Goal: Task Accomplishment & Management: Use online tool/utility

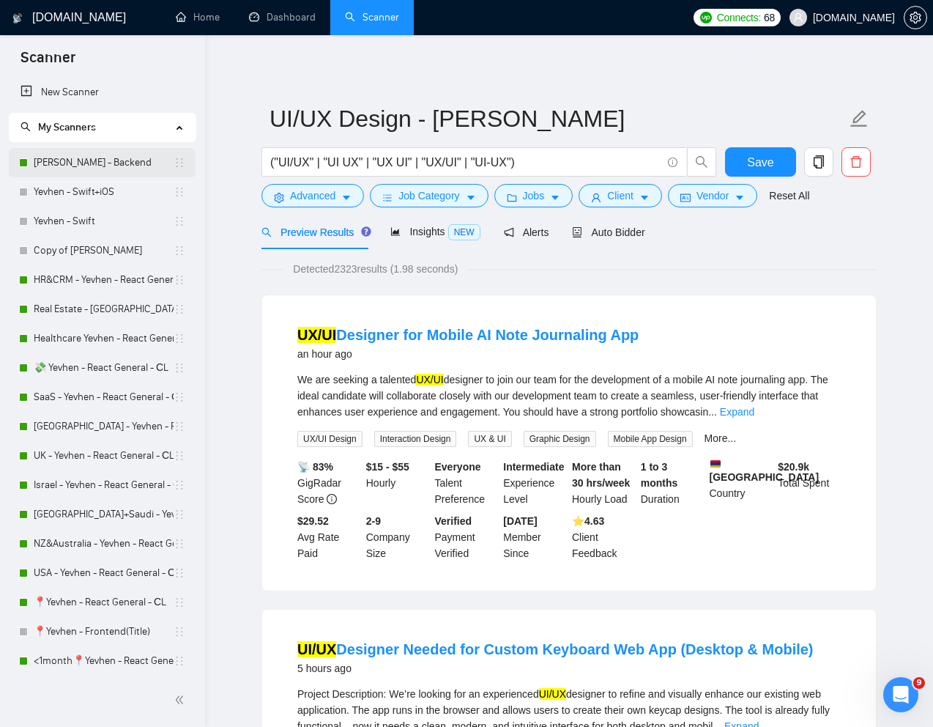
click at [84, 160] on link "Ihor - Backend" at bounding box center [104, 162] width 140 height 29
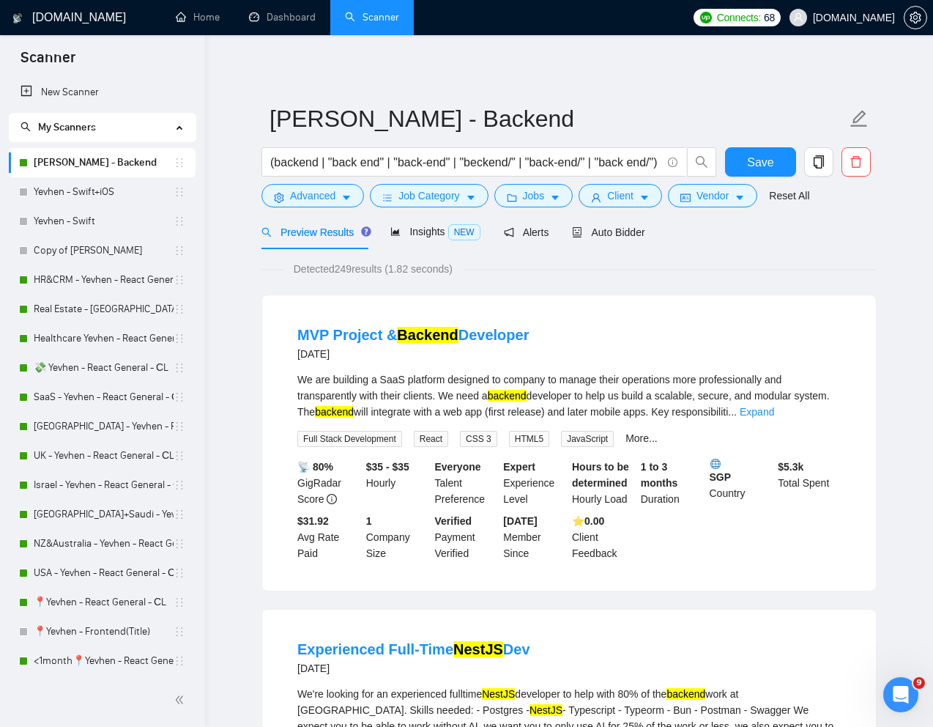
click at [770, 267] on div "Detected 249 results (1.82 seconds)" at bounding box center [569, 269] width 615 height 16
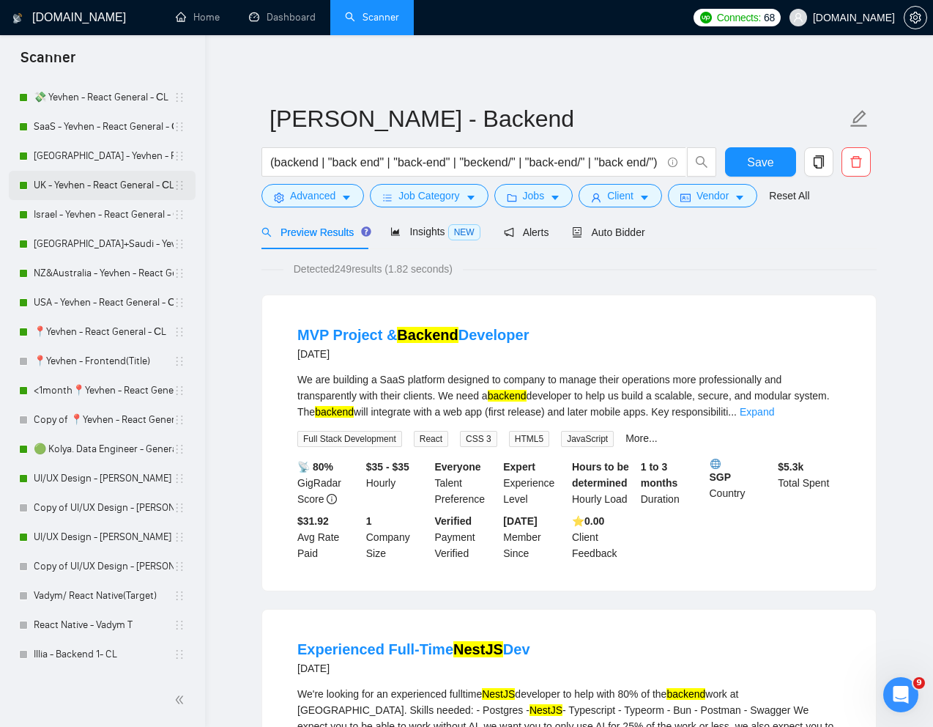
scroll to position [281, 0]
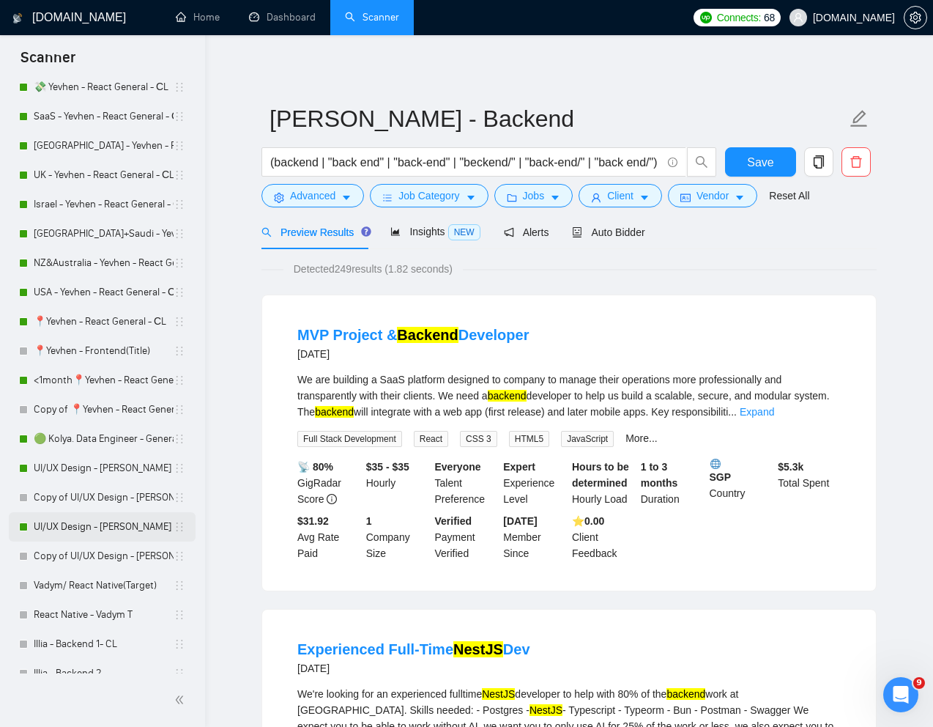
click at [98, 519] on link "UI/UX Design - [PERSON_NAME]" at bounding box center [104, 526] width 140 height 29
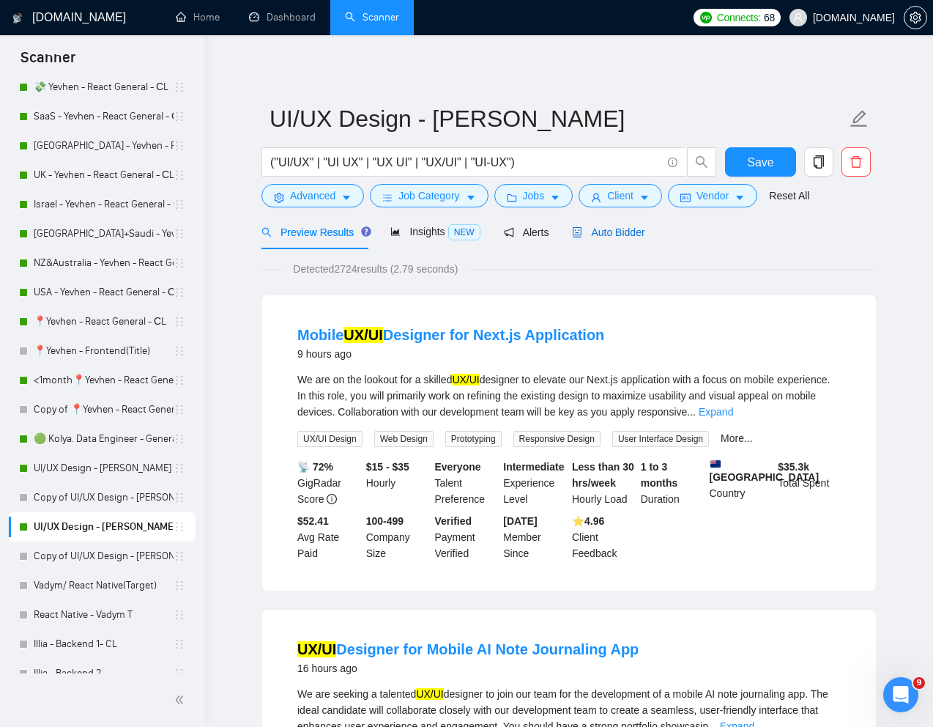
click at [612, 237] on span "Auto Bidder" at bounding box center [608, 232] width 73 height 12
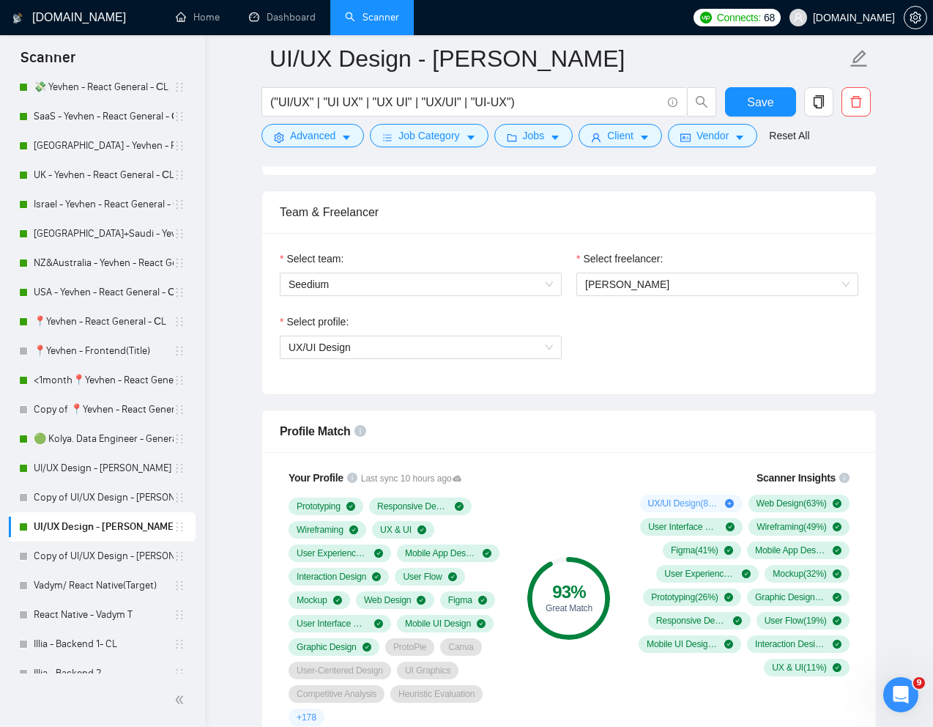
scroll to position [710, 0]
click at [725, 342] on div "Select profile: UX/UI Design" at bounding box center [569, 345] width 593 height 63
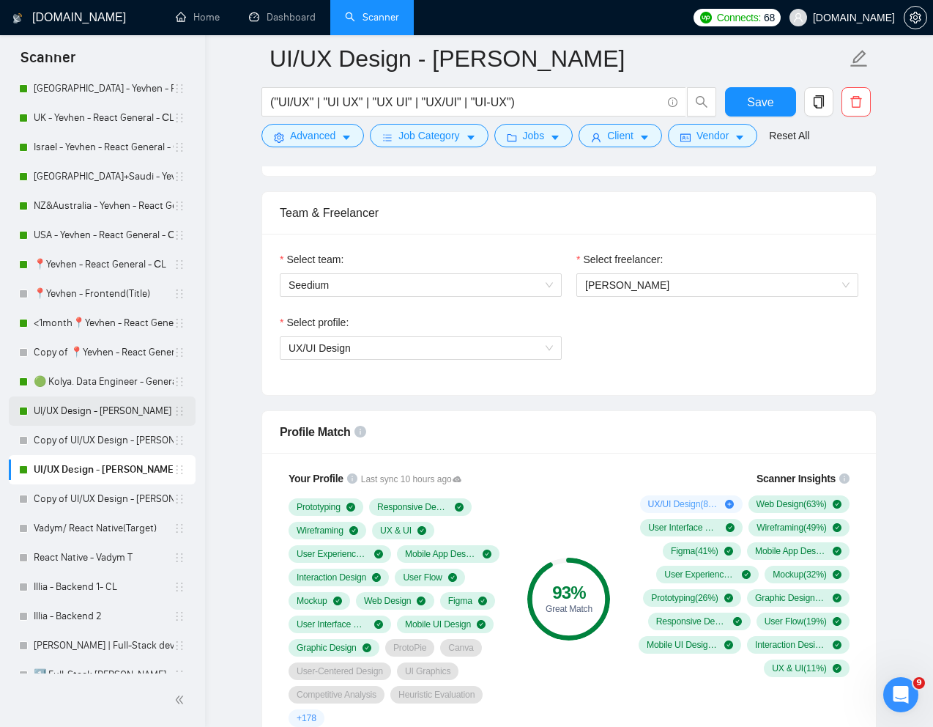
scroll to position [357, 0]
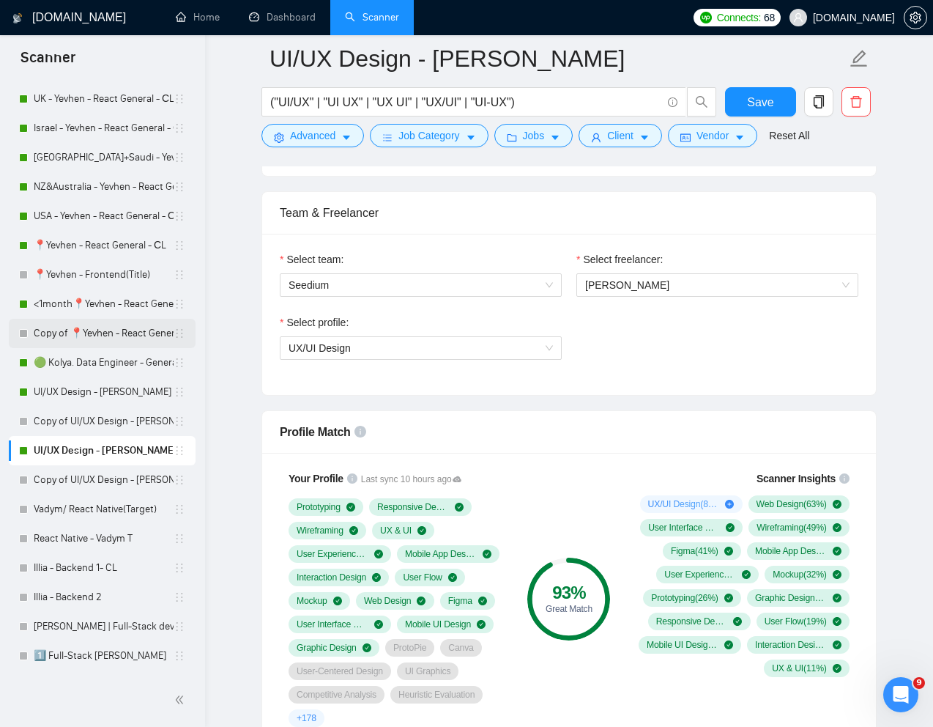
click at [105, 330] on link "Copy of 📍Yevhen - React General - СL" at bounding box center [104, 333] width 140 height 29
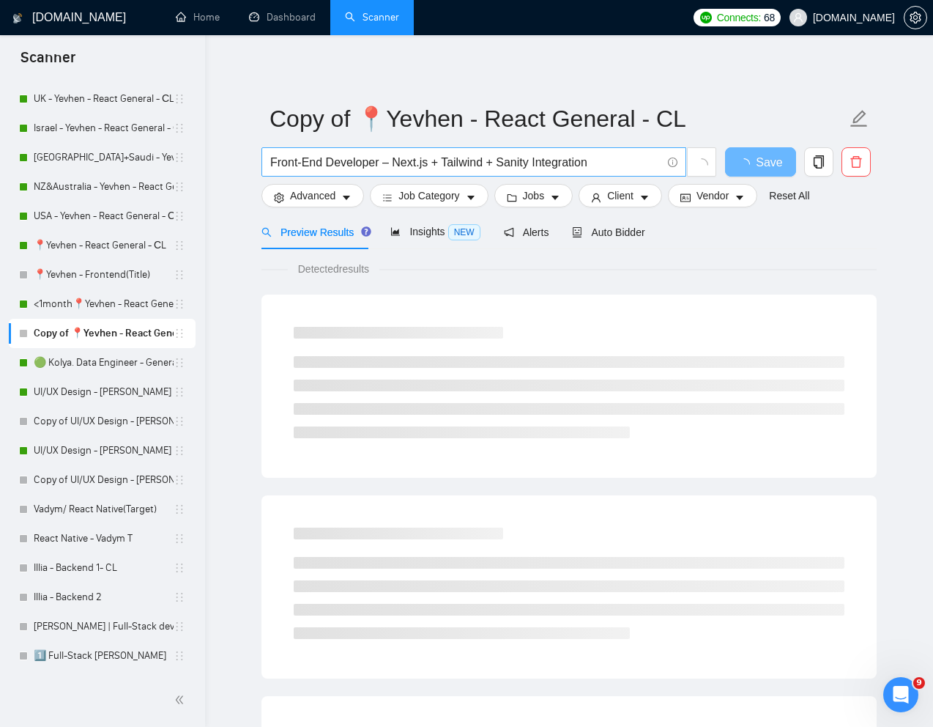
click at [614, 164] on input "Front-End Developer – Next.js + Tailwind + Sanity Integration" at bounding box center [465, 162] width 391 height 18
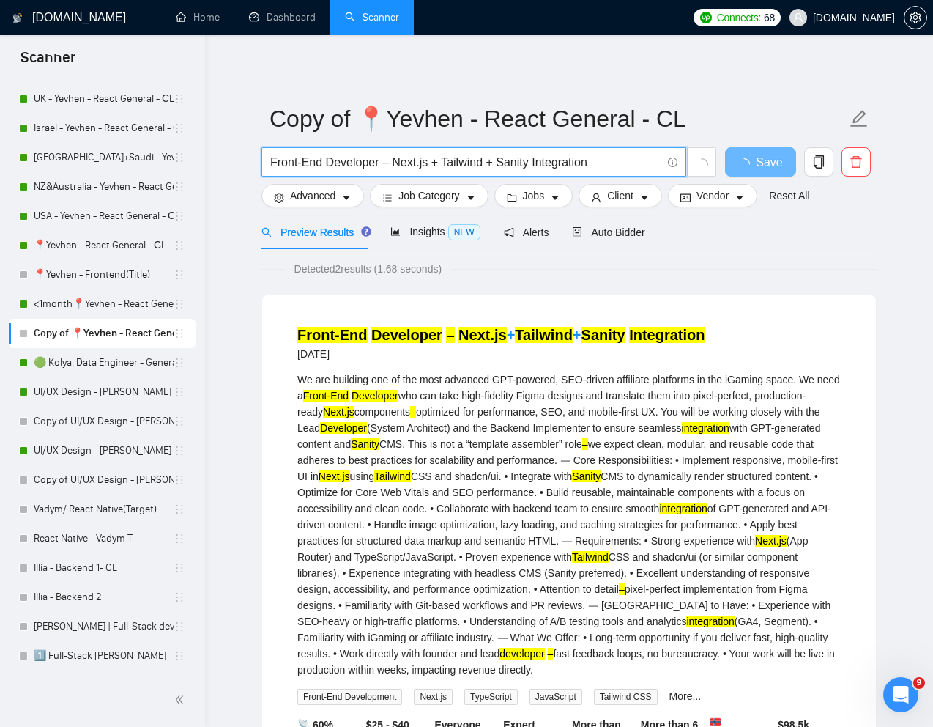
paste input "Senior Frontend Engineer (Next.js, TypeScript, shadcn/ui)"
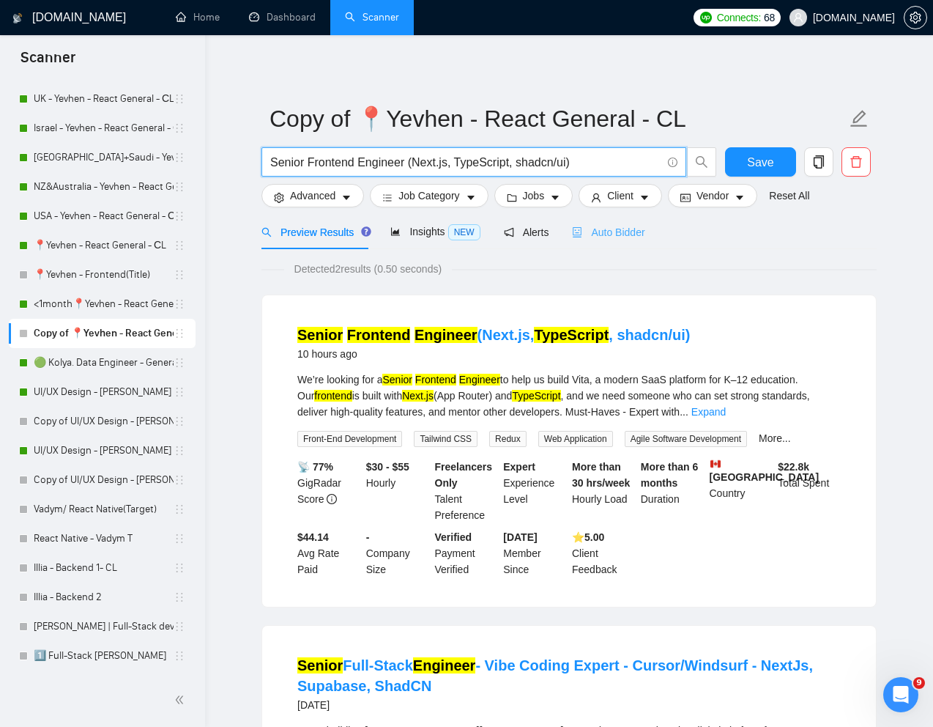
type input "Senior Frontend Engineer (Next.js, TypeScript, shadcn/ui)"
click at [643, 234] on span "Auto Bidder" at bounding box center [608, 232] width 73 height 12
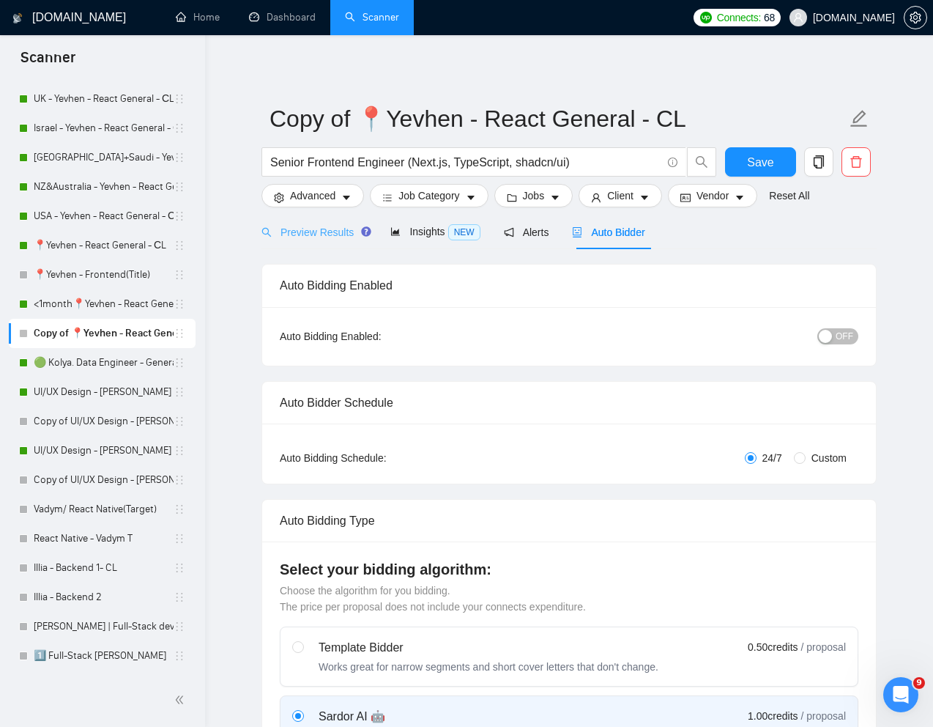
click at [323, 241] on div "Preview Results" at bounding box center [314, 232] width 105 height 34
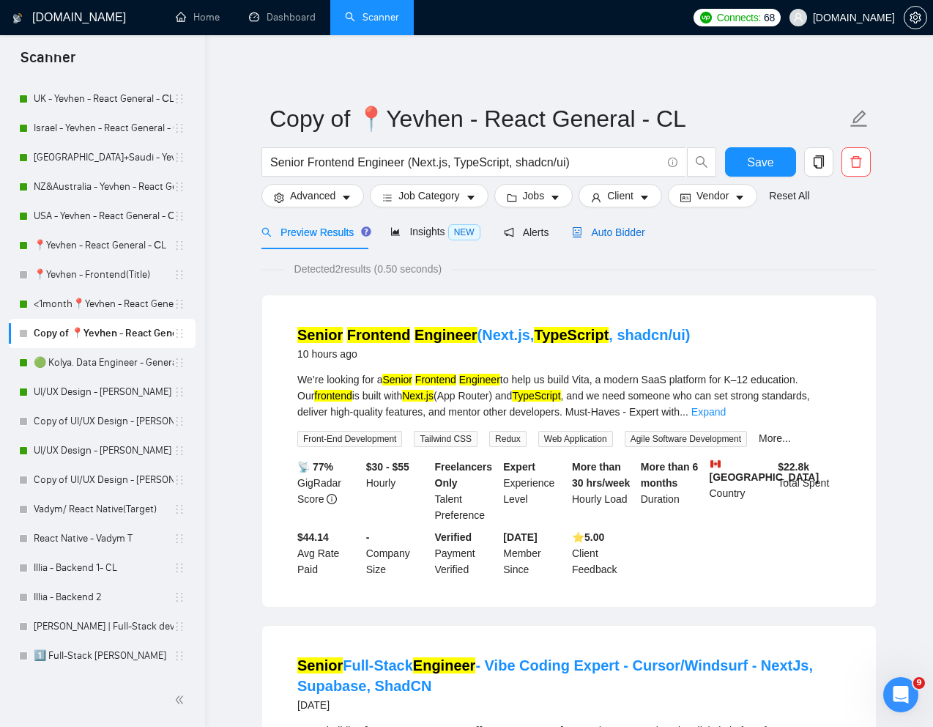
click at [626, 236] on span "Auto Bidder" at bounding box center [608, 232] width 73 height 12
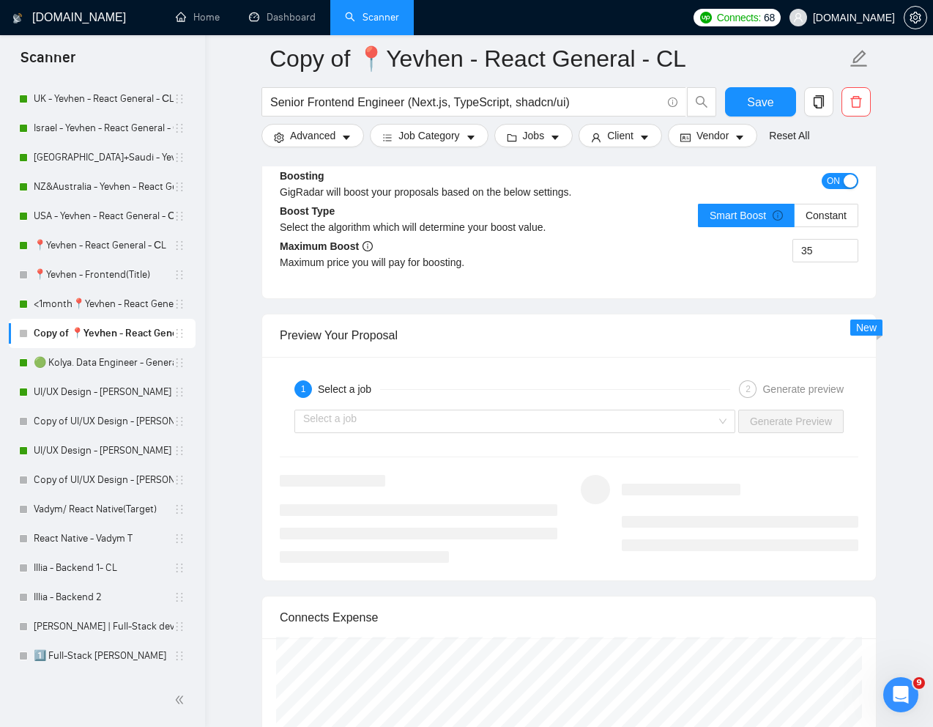
scroll to position [2730, 0]
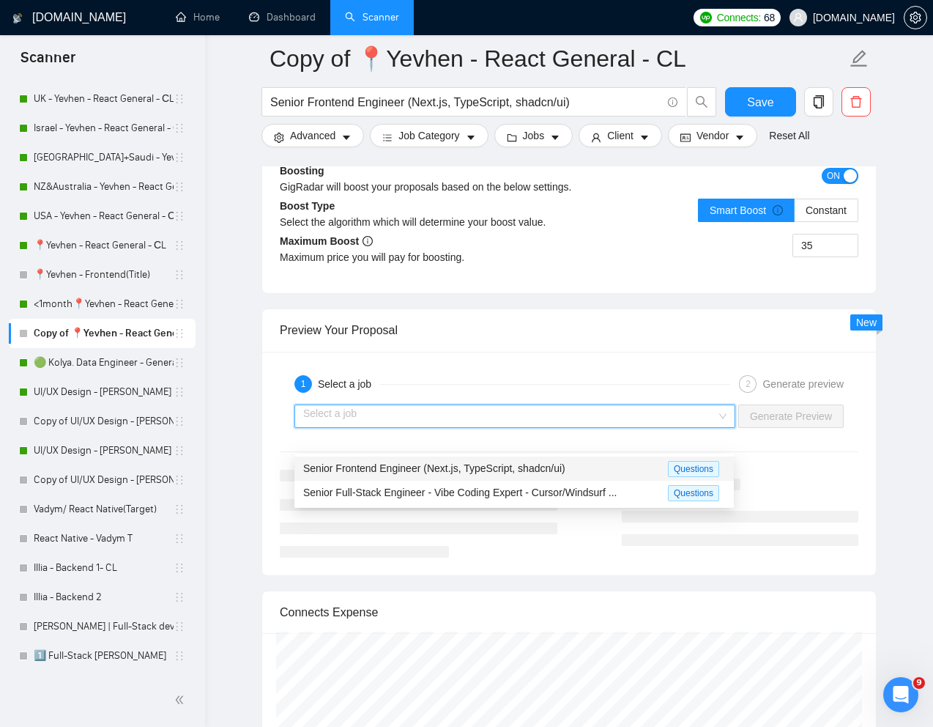
click at [660, 427] on input "search" at bounding box center [509, 416] width 413 height 22
click at [500, 472] on span "Senior Frontend Engineer (Next.js, TypeScript, shadcn/ui)" at bounding box center [434, 468] width 262 height 12
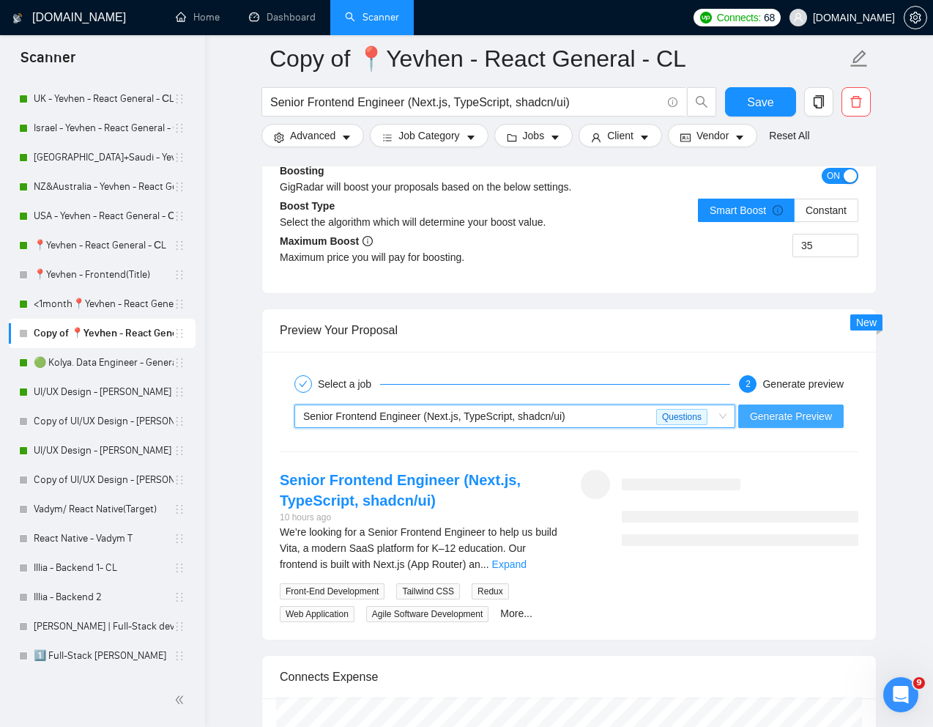
click at [766, 424] on span "Generate Preview" at bounding box center [791, 416] width 82 height 16
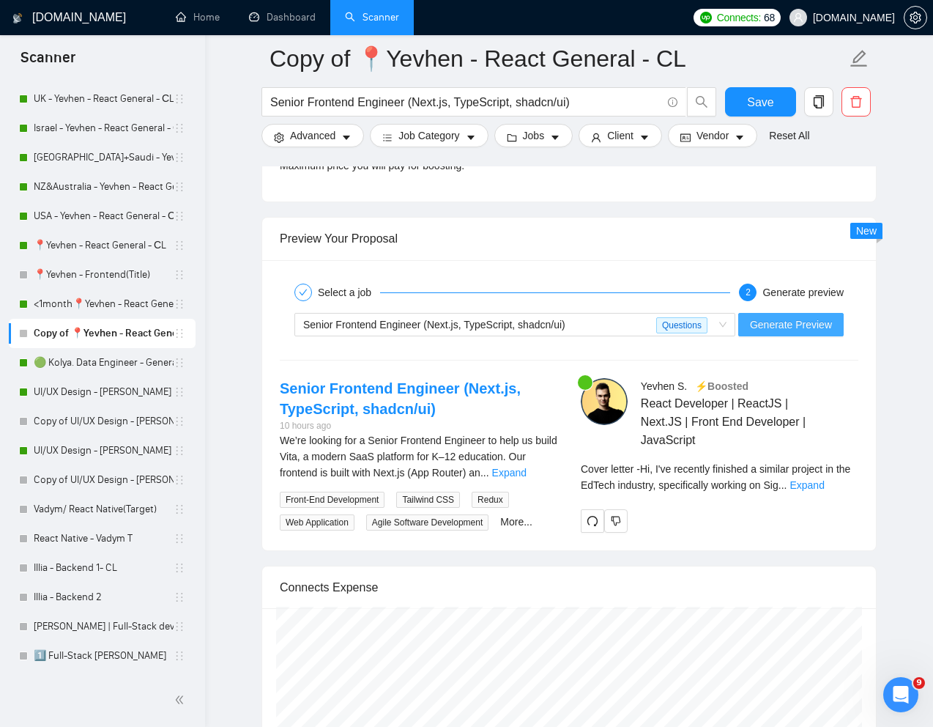
scroll to position [2870, 0]
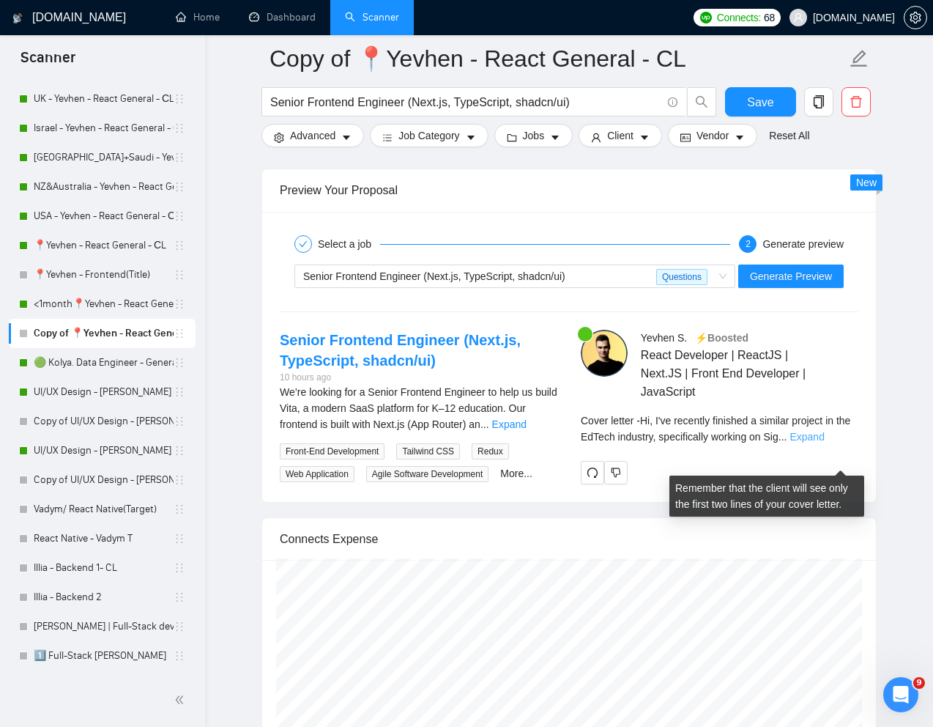
click at [824, 442] on link "Expand" at bounding box center [807, 437] width 34 height 12
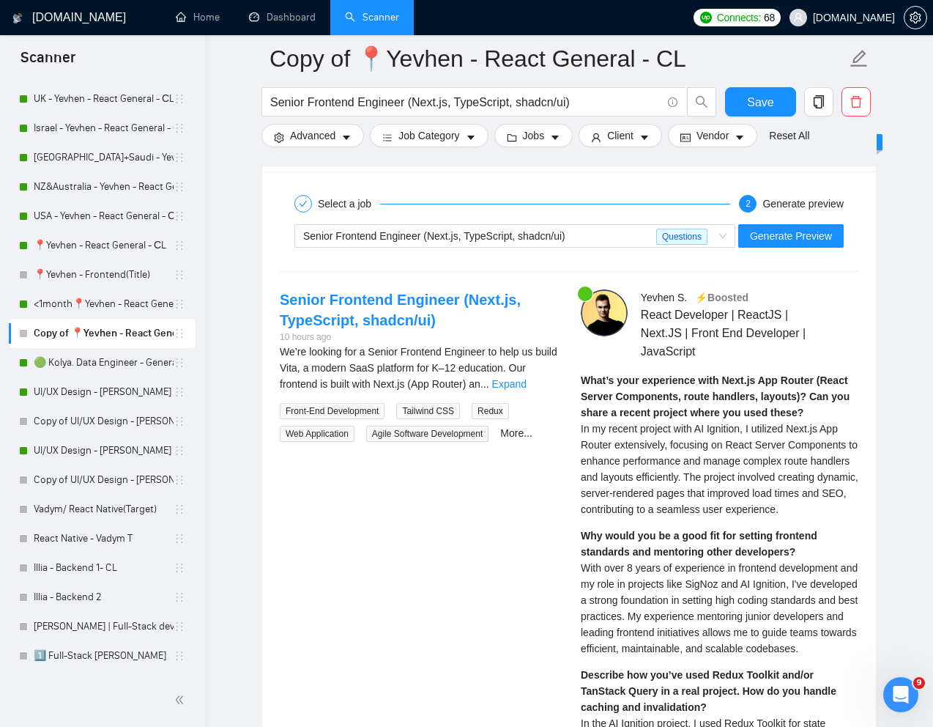
scroll to position [2907, 0]
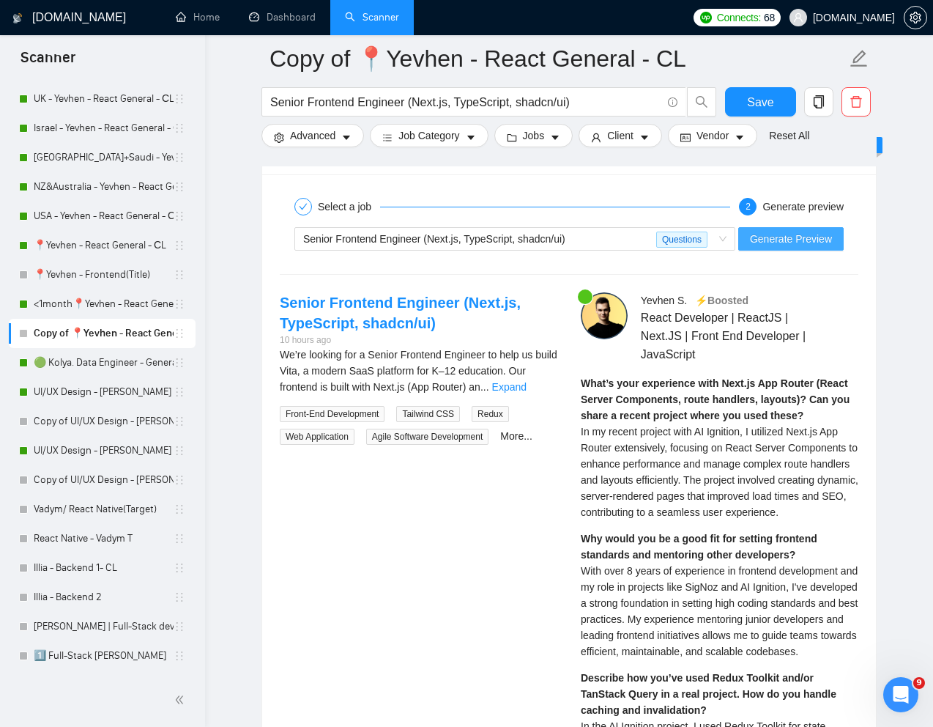
click at [767, 247] on span "Generate Preview" at bounding box center [791, 239] width 82 height 16
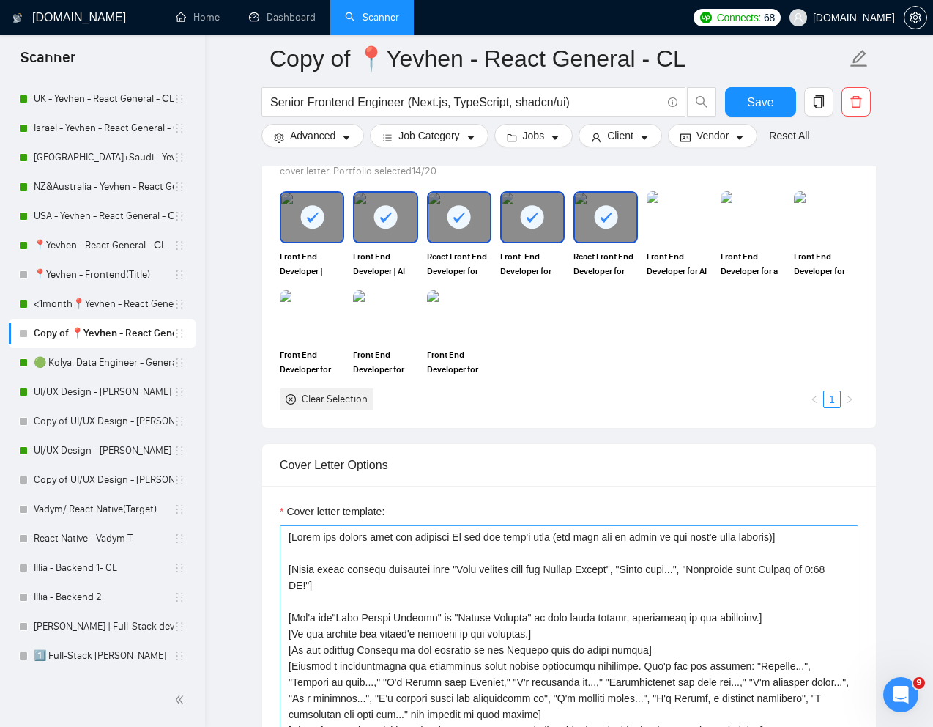
scroll to position [1345, 0]
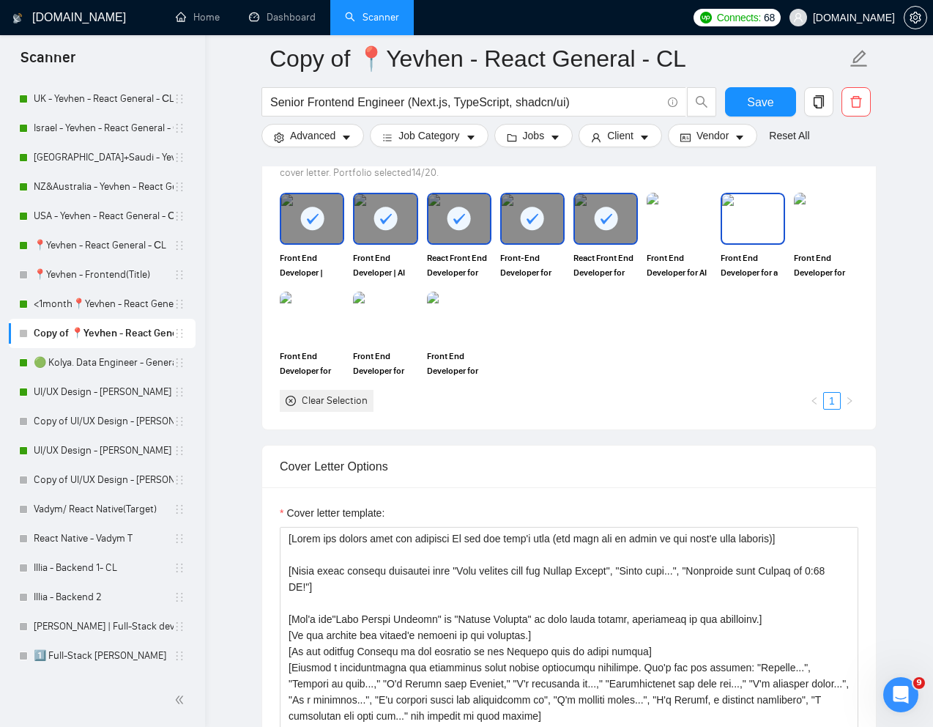
click at [755, 242] on img at bounding box center [753, 218] width 62 height 48
click at [608, 242] on div at bounding box center [606, 218] width 62 height 48
drag, startPoint x: 538, startPoint y: 256, endPoint x: 522, endPoint y: 256, distance: 16.8
click at [538, 242] on div at bounding box center [533, 218] width 62 height 48
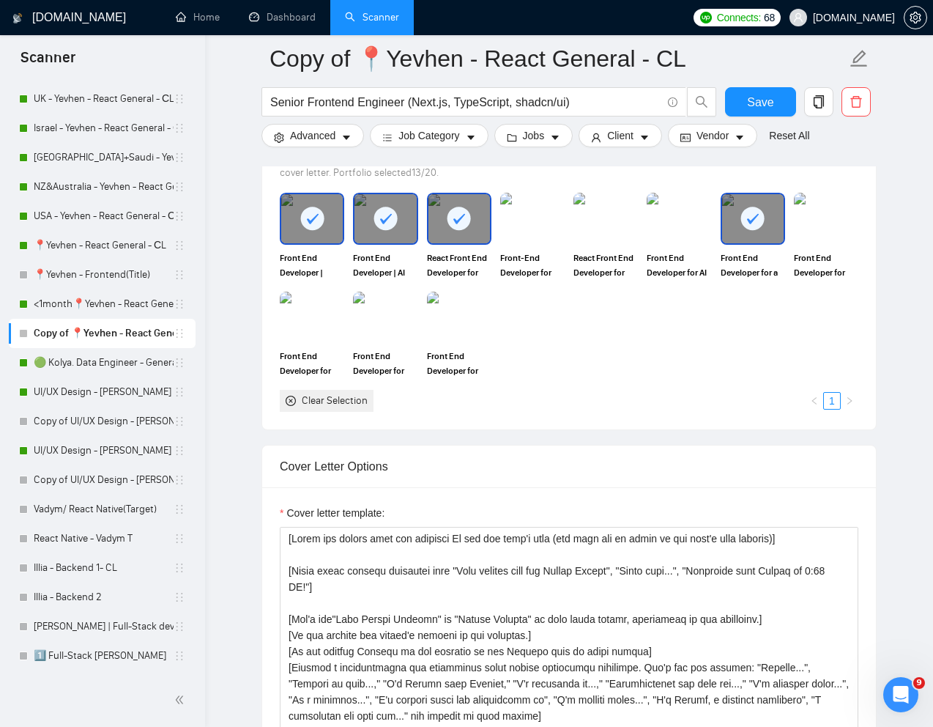
click at [469, 242] on div at bounding box center [460, 218] width 62 height 48
click at [402, 242] on div at bounding box center [386, 218] width 62 height 48
click at [330, 242] on div at bounding box center [312, 218] width 62 height 48
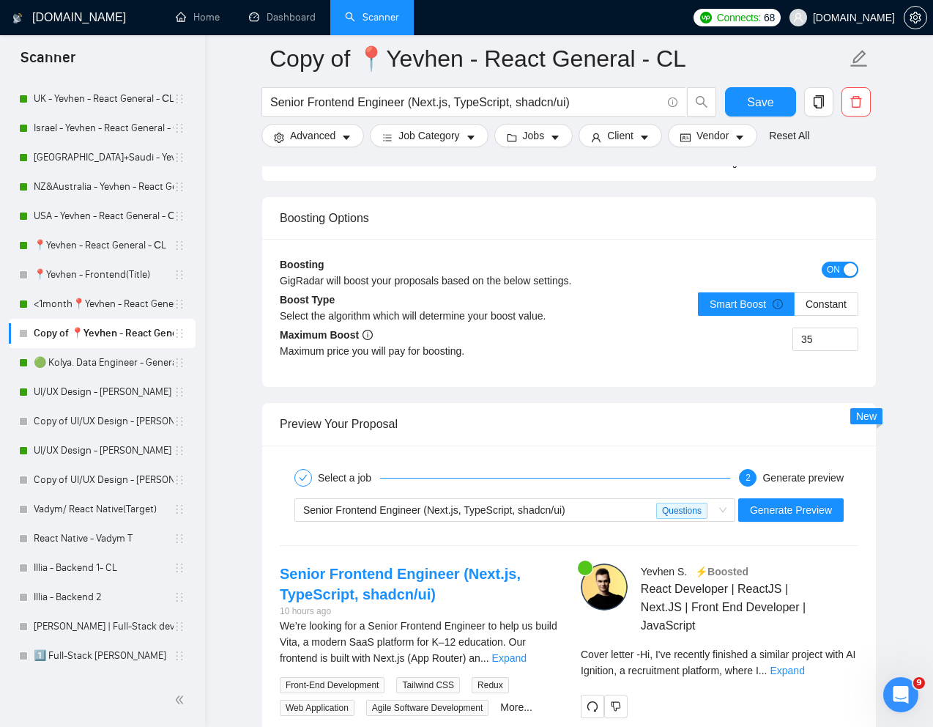
scroll to position [2706, 0]
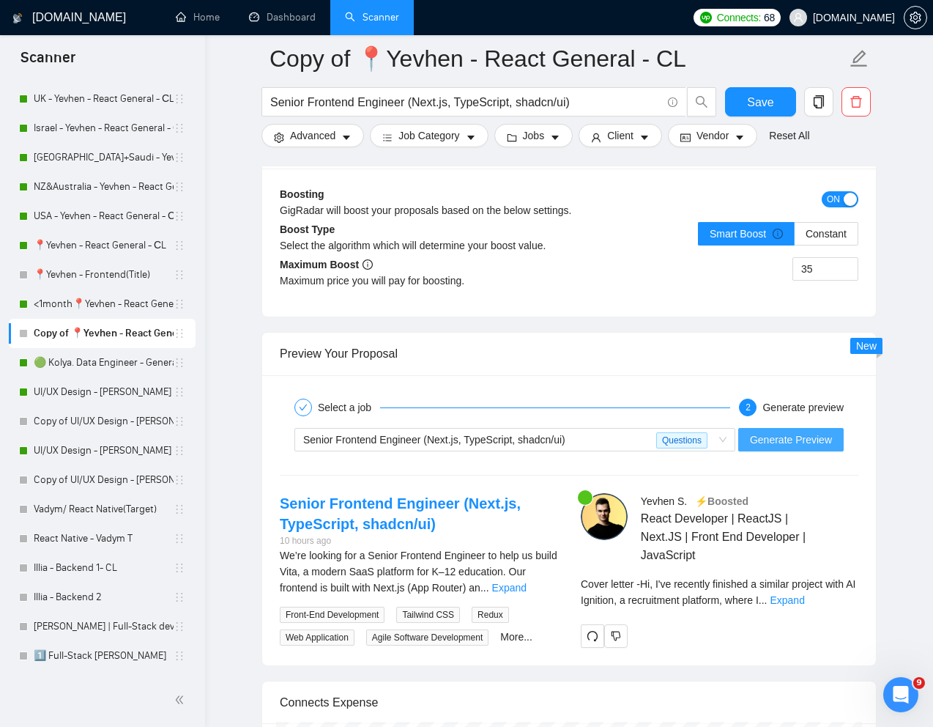
click at [776, 448] on span "Generate Preview" at bounding box center [791, 439] width 82 height 16
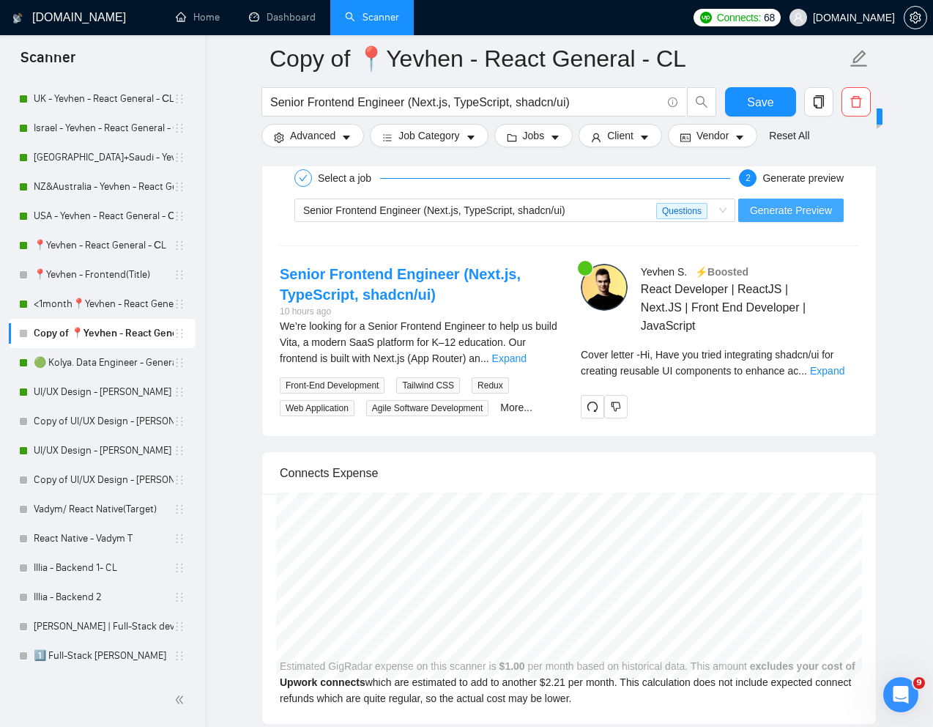
scroll to position [2938, 0]
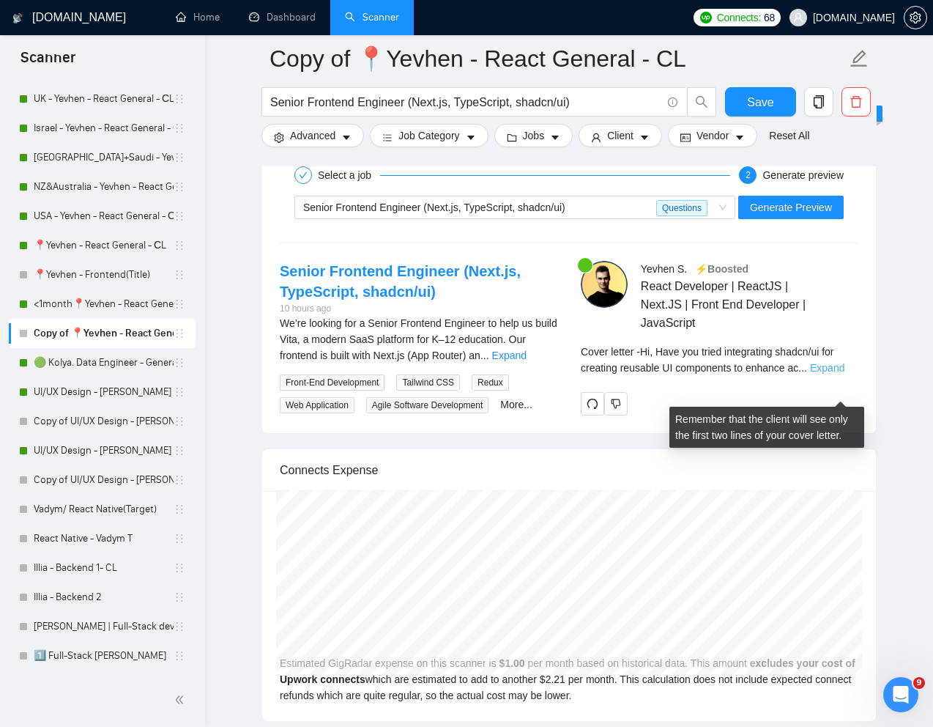
click at [844, 374] on link "Expand" at bounding box center [827, 368] width 34 height 12
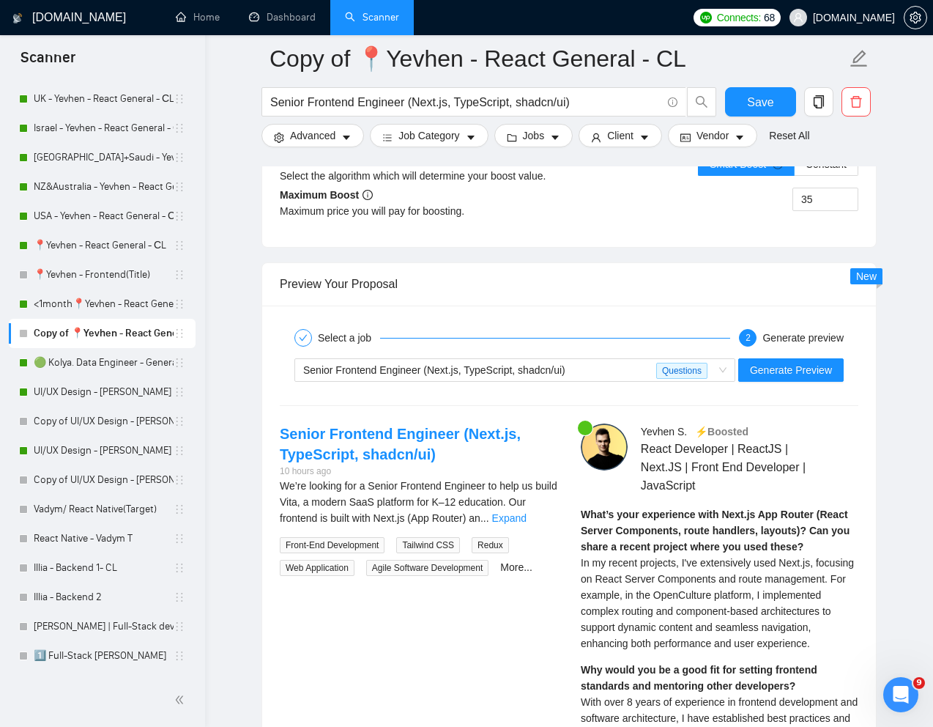
scroll to position [2761, 0]
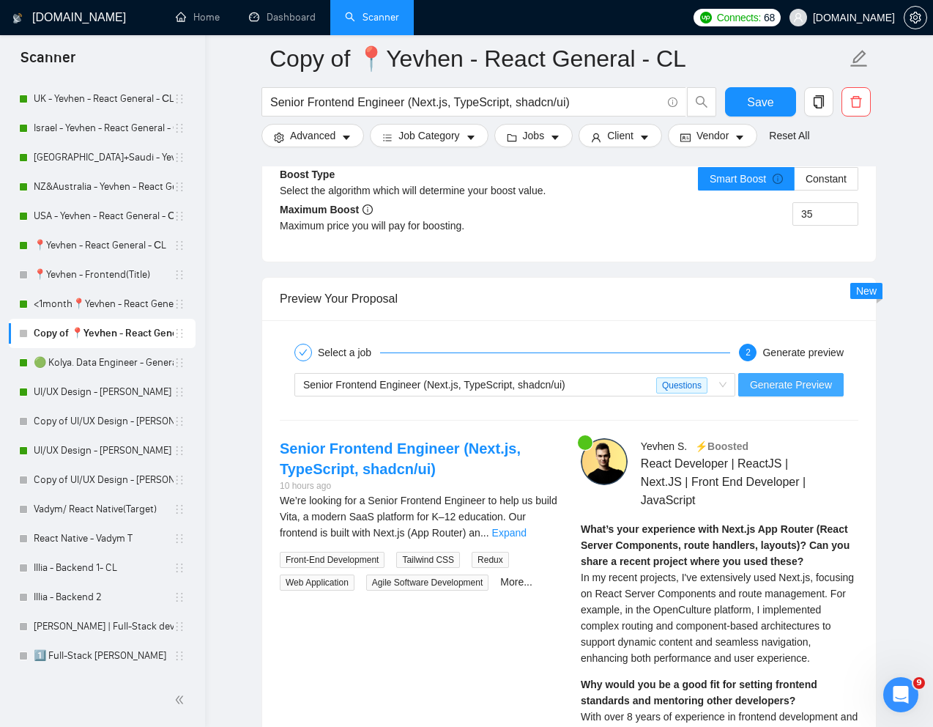
click at [789, 393] on span "Generate Preview" at bounding box center [791, 385] width 82 height 16
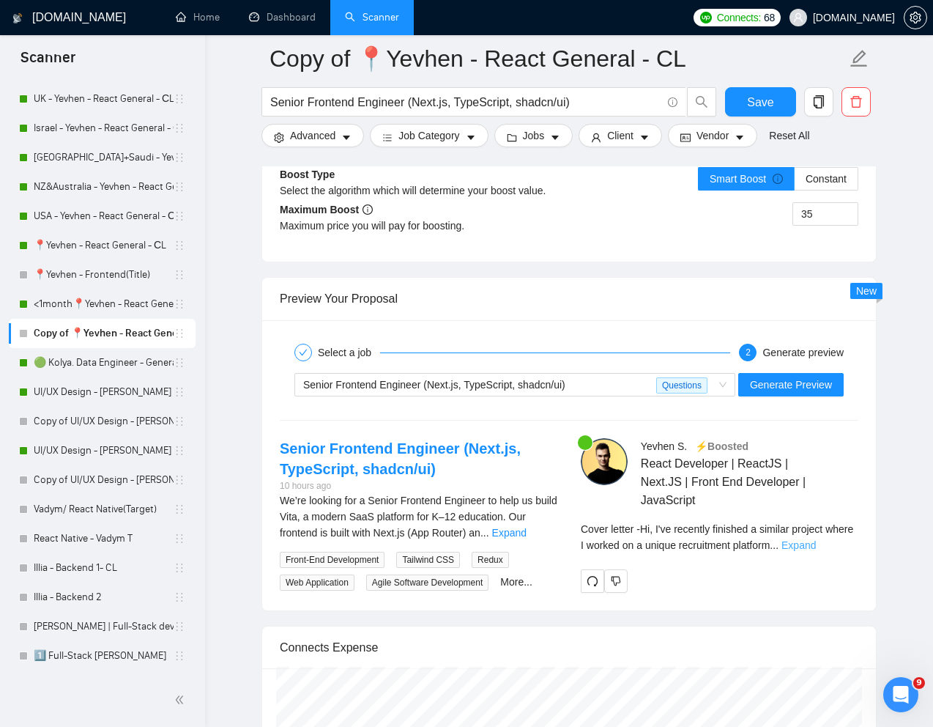
click at [816, 551] on link "Expand" at bounding box center [799, 545] width 34 height 12
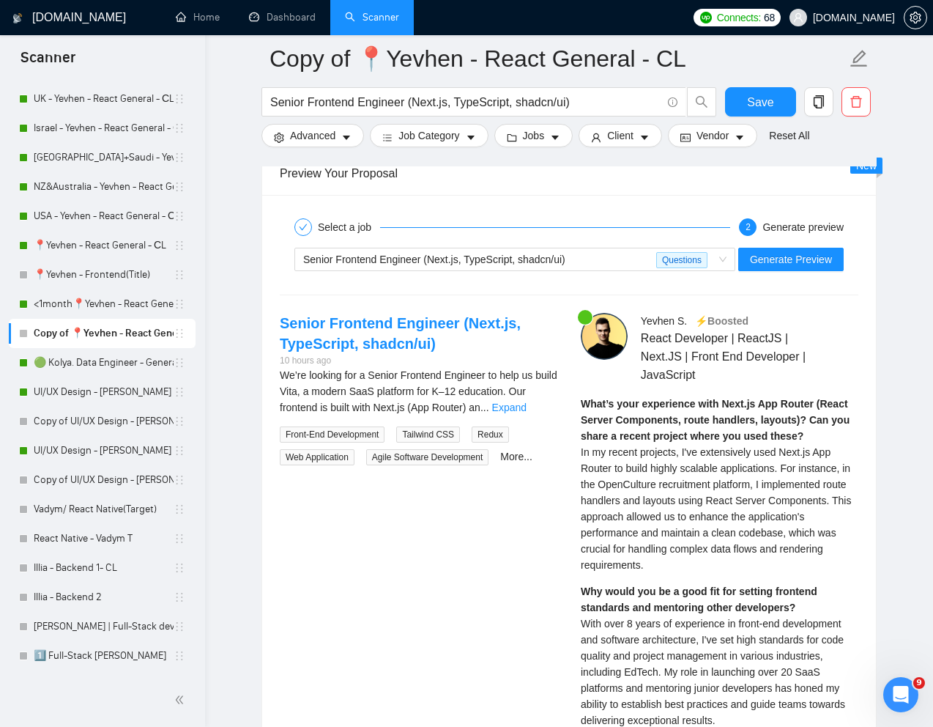
scroll to position [2642, 0]
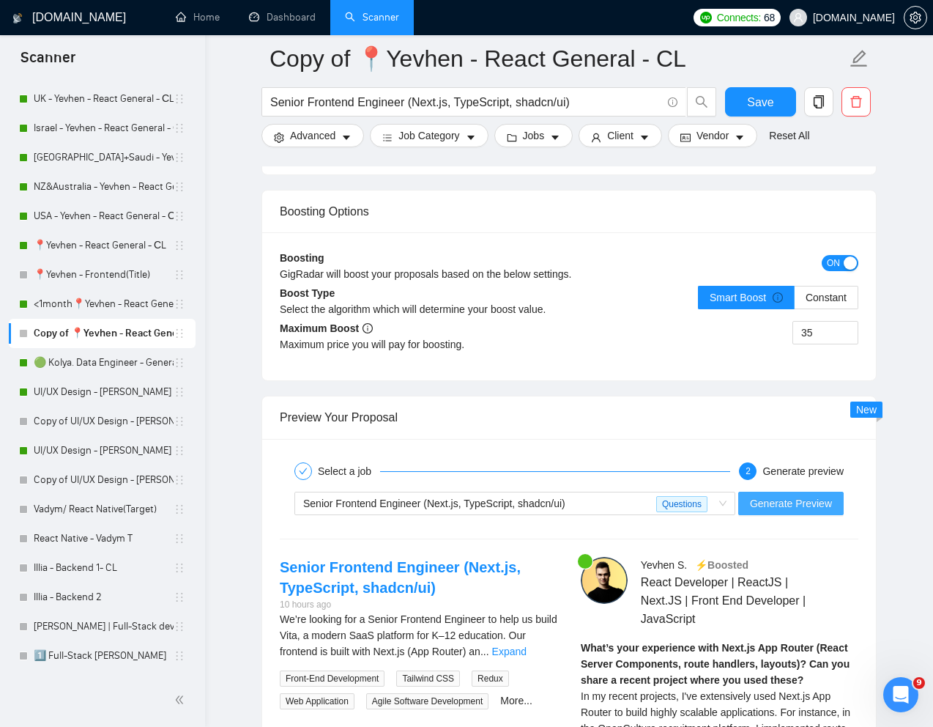
click at [785, 511] on span "Generate Preview" at bounding box center [791, 503] width 82 height 16
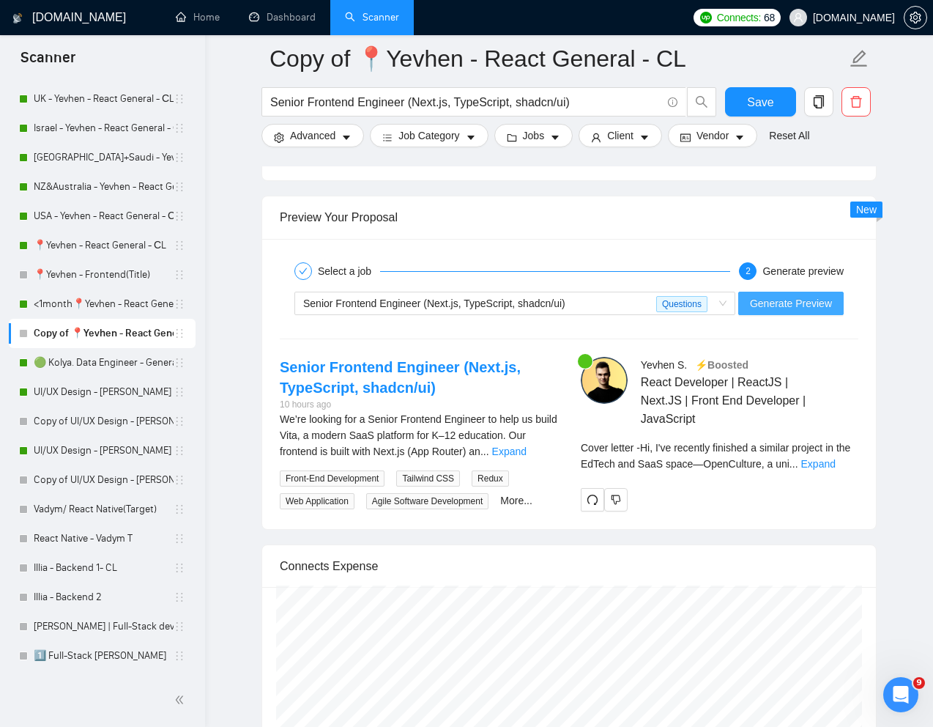
scroll to position [2843, 0]
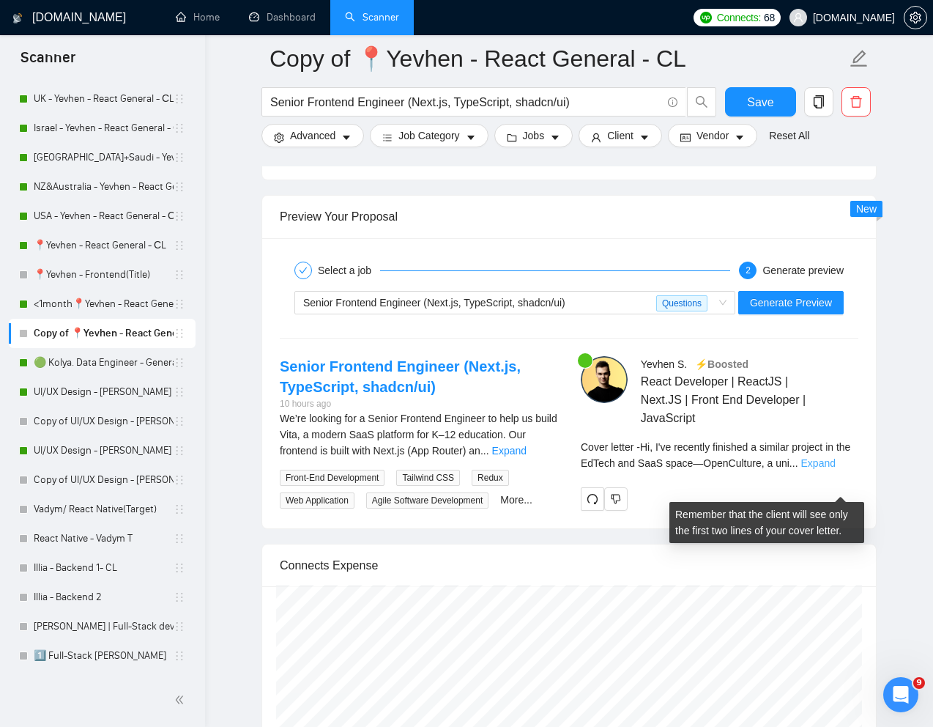
click at [829, 469] on link "Expand" at bounding box center [818, 463] width 34 height 12
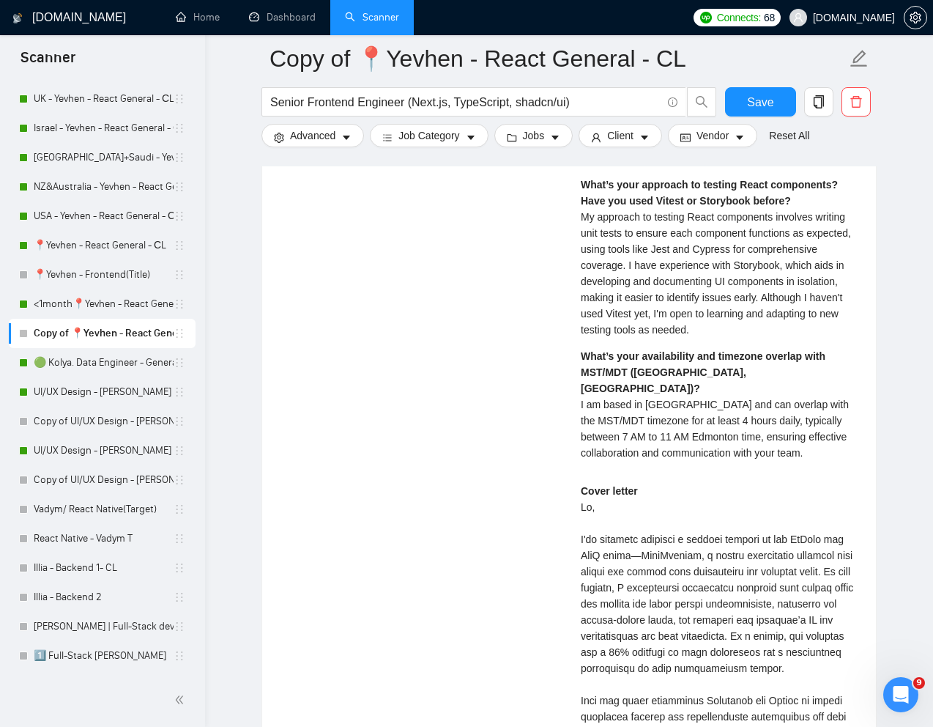
scroll to position [3669, 0]
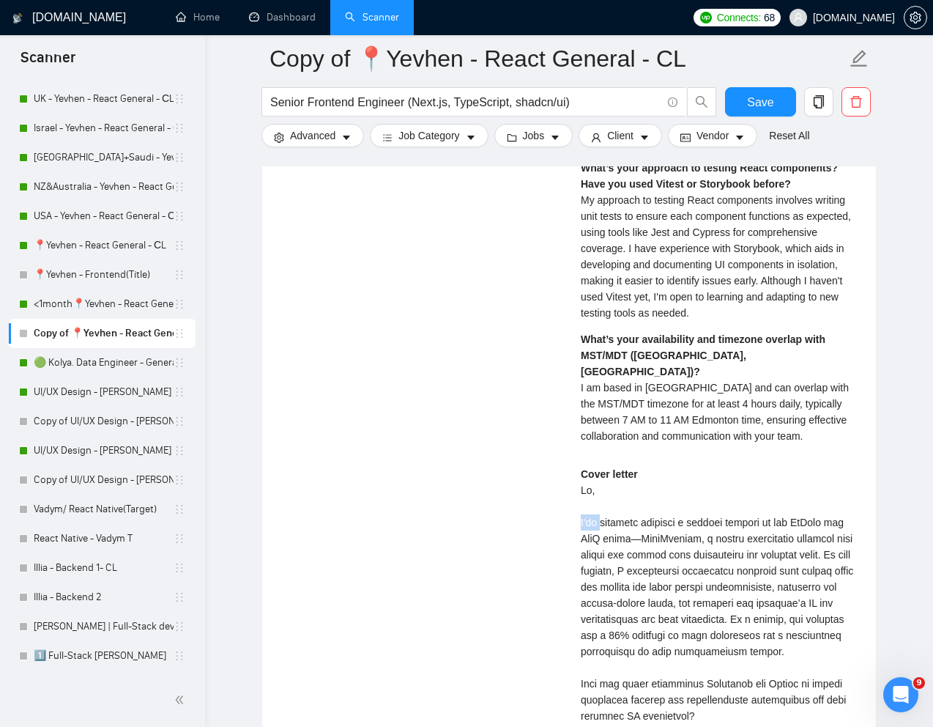
drag, startPoint x: 574, startPoint y: 530, endPoint x: 599, endPoint y: 532, distance: 25.7
click at [599, 532] on div "Yevhen S . ⚡️Boosted React Developer | ReactJS | Next.JS | Front End Developer …" at bounding box center [719, 291] width 301 height 1523
click at [757, 554] on div "Cover letter" at bounding box center [720, 740] width 278 height 548
click at [674, 547] on div "Cover letter" at bounding box center [720, 740] width 278 height 548
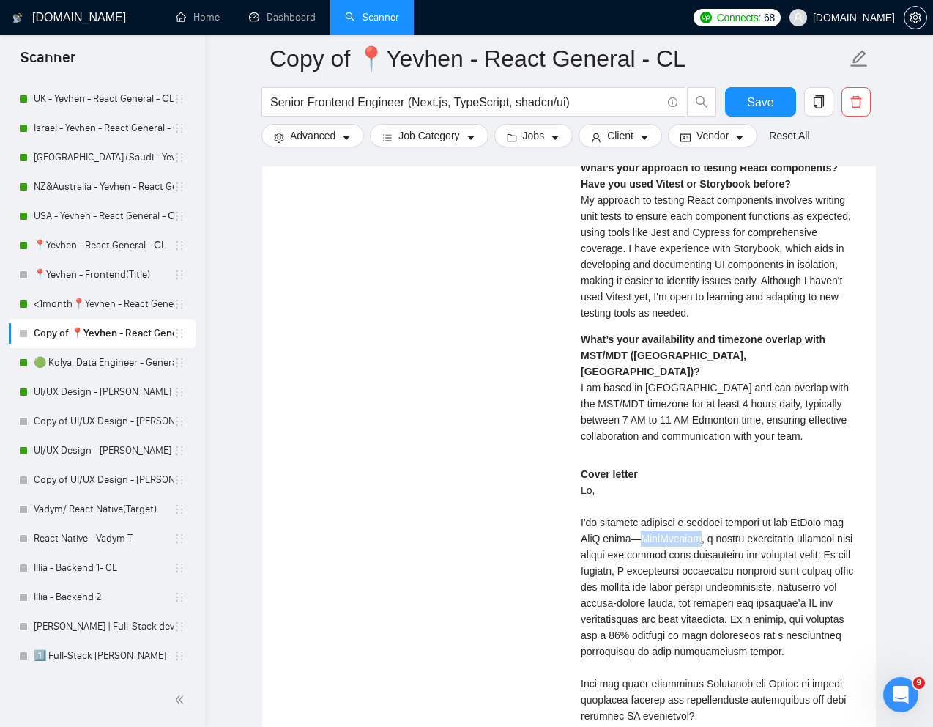
copy div "OpenCulture"
drag, startPoint x: 708, startPoint y: 642, endPoint x: 641, endPoint y: 652, distance: 67.4
click at [641, 652] on div "Cover letter" at bounding box center [720, 740] width 278 height 548
copy div "0% increase in user engagement"
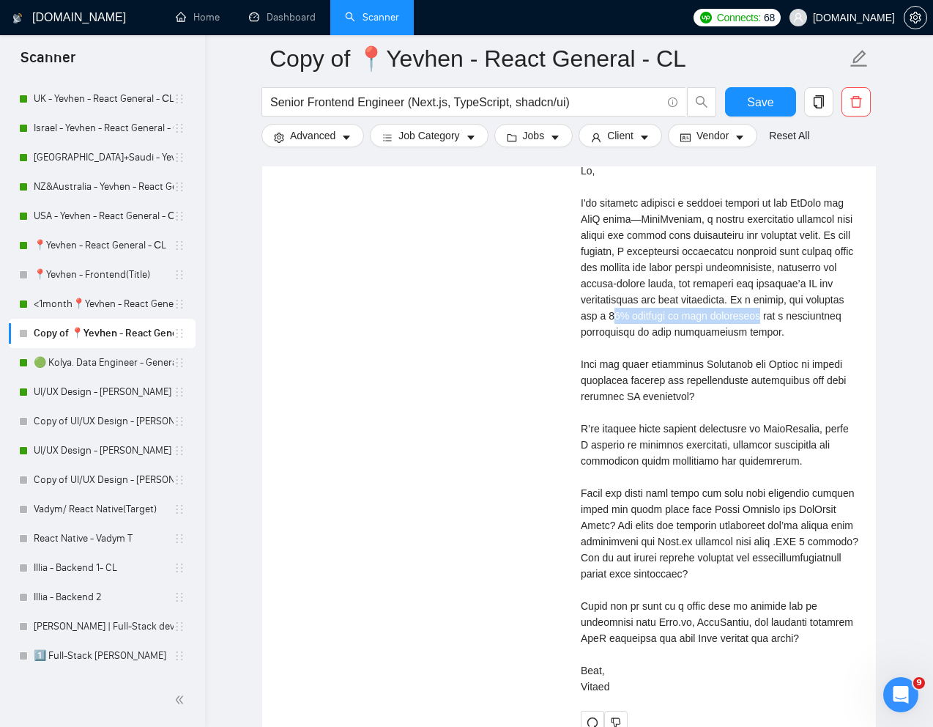
scroll to position [3990, 0]
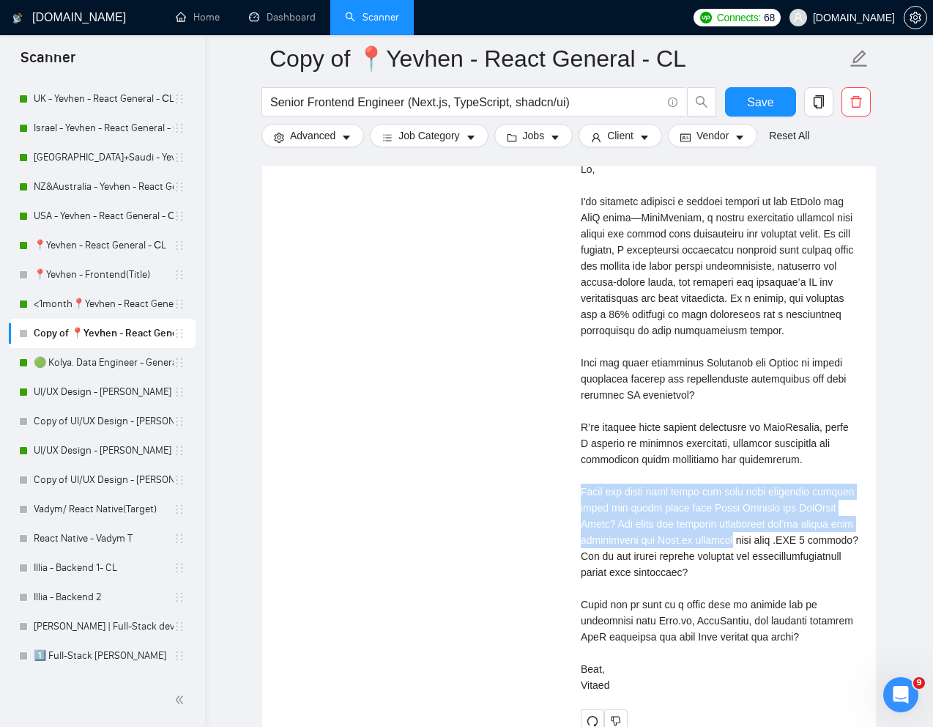
drag, startPoint x: 579, startPoint y: 532, endPoint x: 782, endPoint y: 574, distance: 207.2
copy div "Could you share more about how your team currently manages state and query logi…"
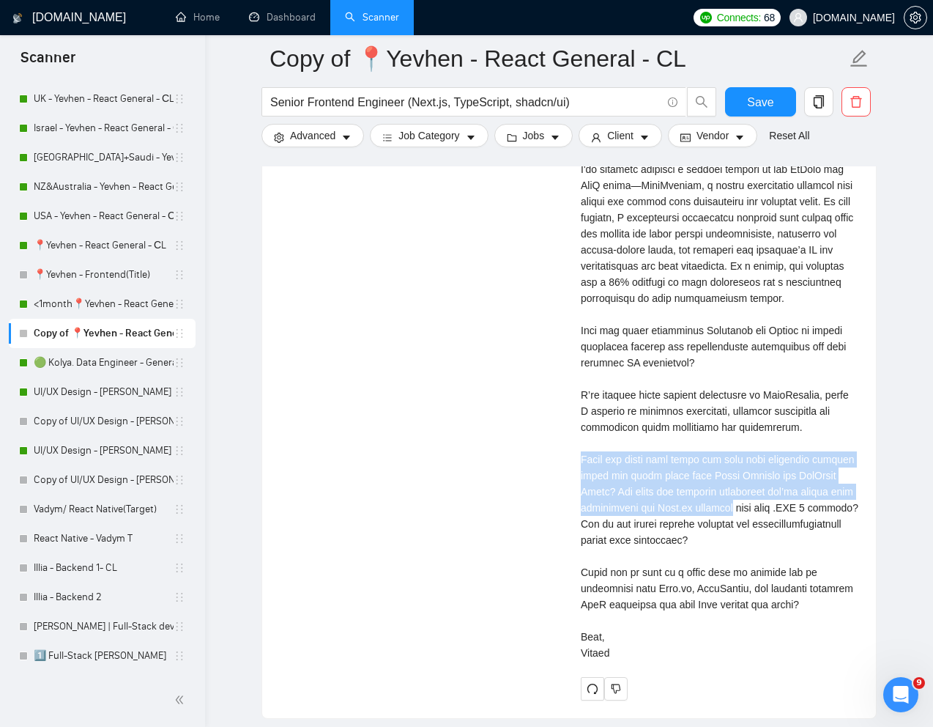
scroll to position [4027, 0]
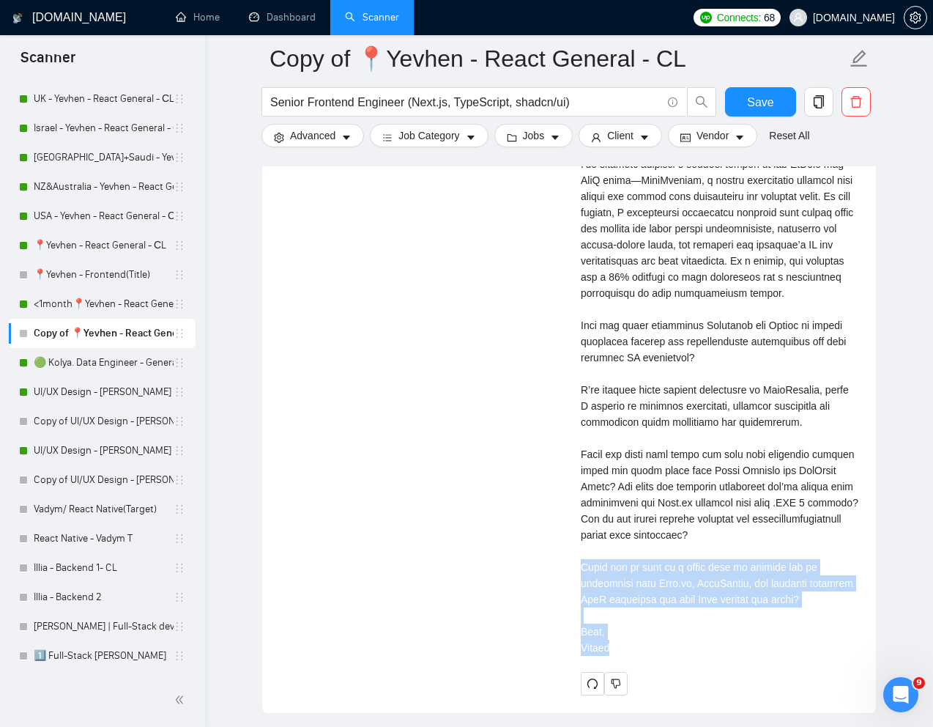
drag, startPoint x: 577, startPoint y: 606, endPoint x: 807, endPoint y: 684, distance: 242.8
copy div "Would you be open to a quick call to discuss how my experience with Next.js, Ty…"
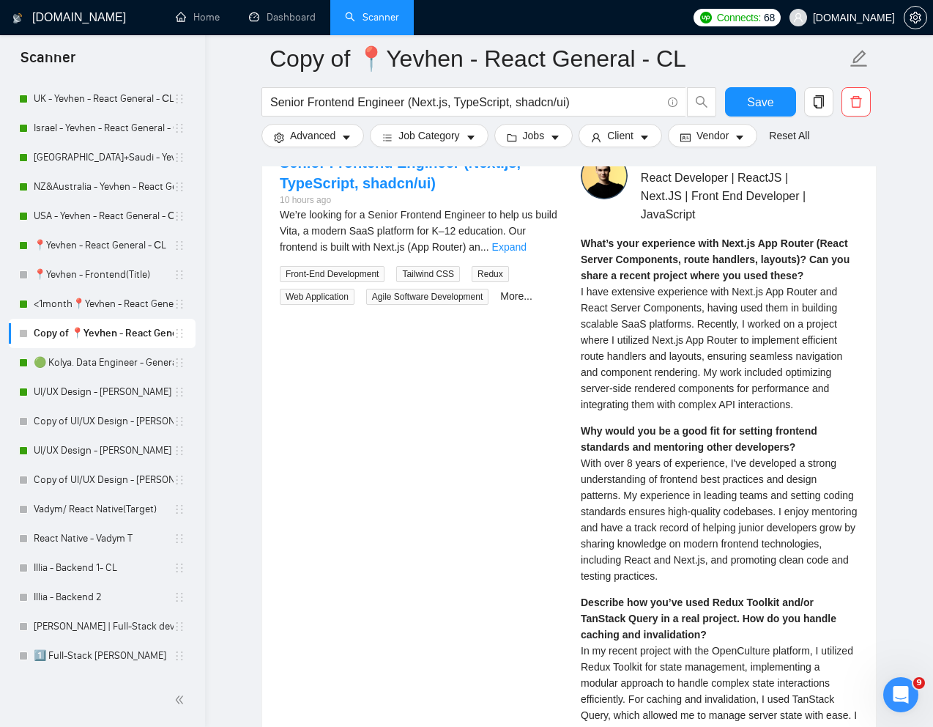
scroll to position [3033, 0]
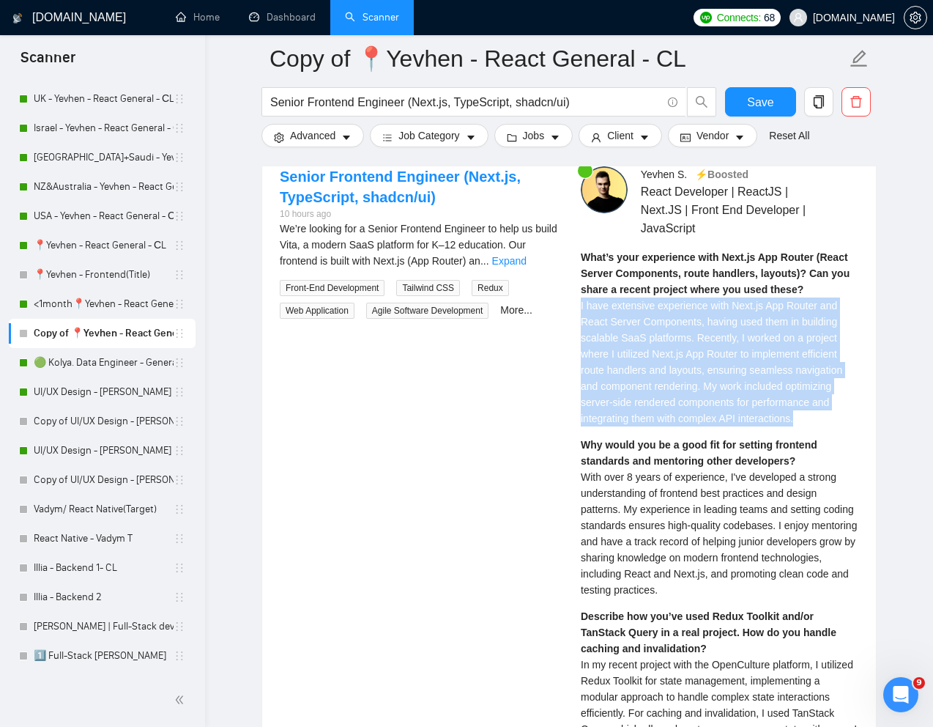
drag, startPoint x: 580, startPoint y: 331, endPoint x: 811, endPoint y: 442, distance: 255.9
click at [811, 426] on div "What’s your experience with Next.js App Router (React Server Components, route …" at bounding box center [720, 337] width 278 height 177
copy span "I have extensive experience with Next.js App Router and React Server Components…"
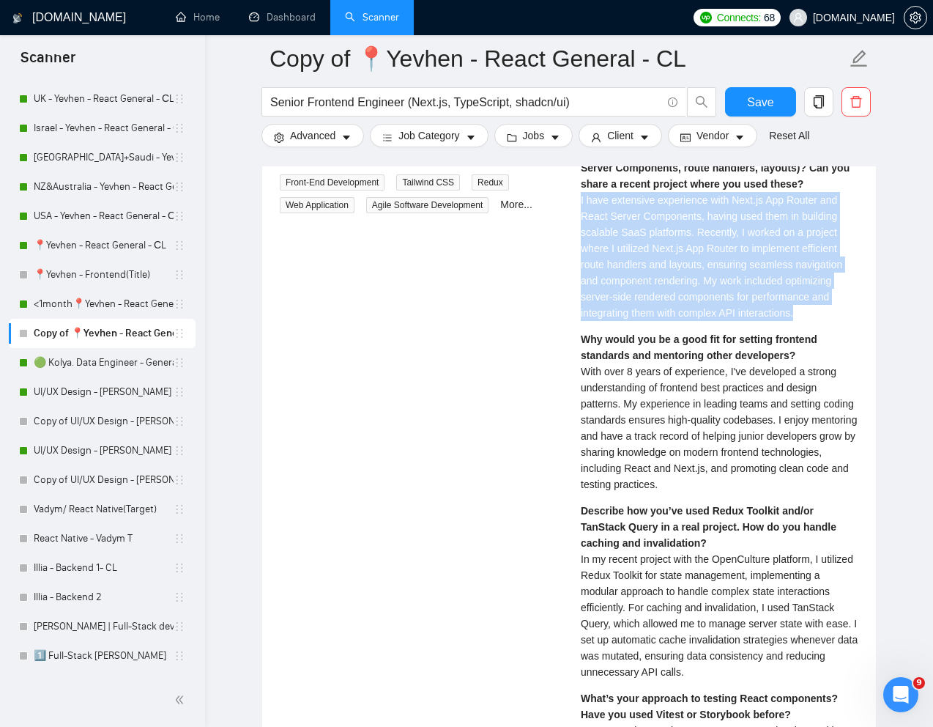
scroll to position [3141, 0]
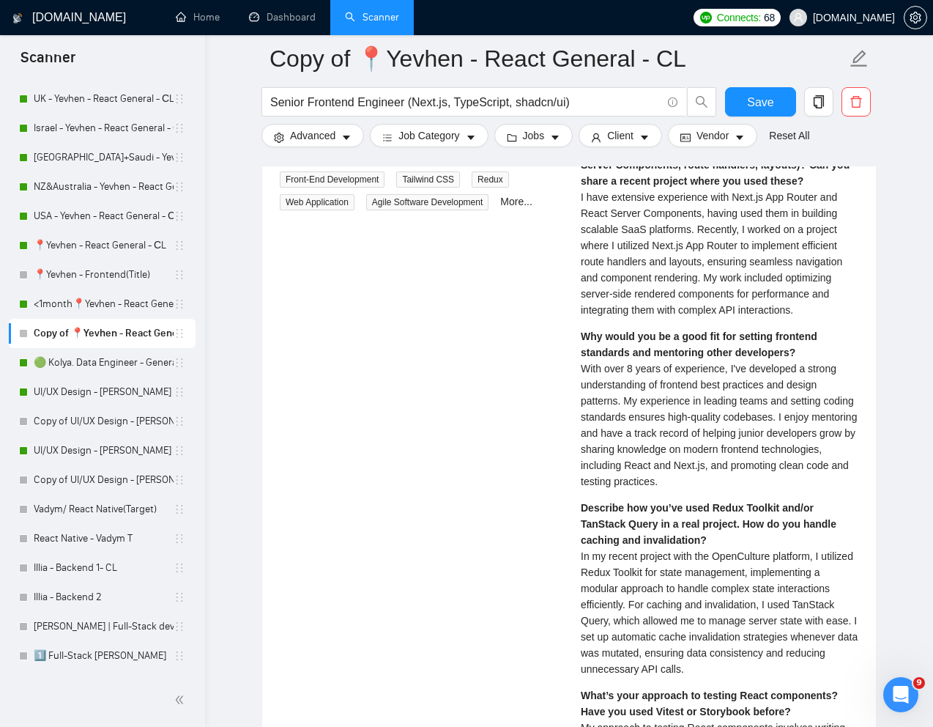
click at [662, 462] on span "With over 8 years of experience, I've developed a strong understanding of front…" at bounding box center [719, 425] width 276 height 125
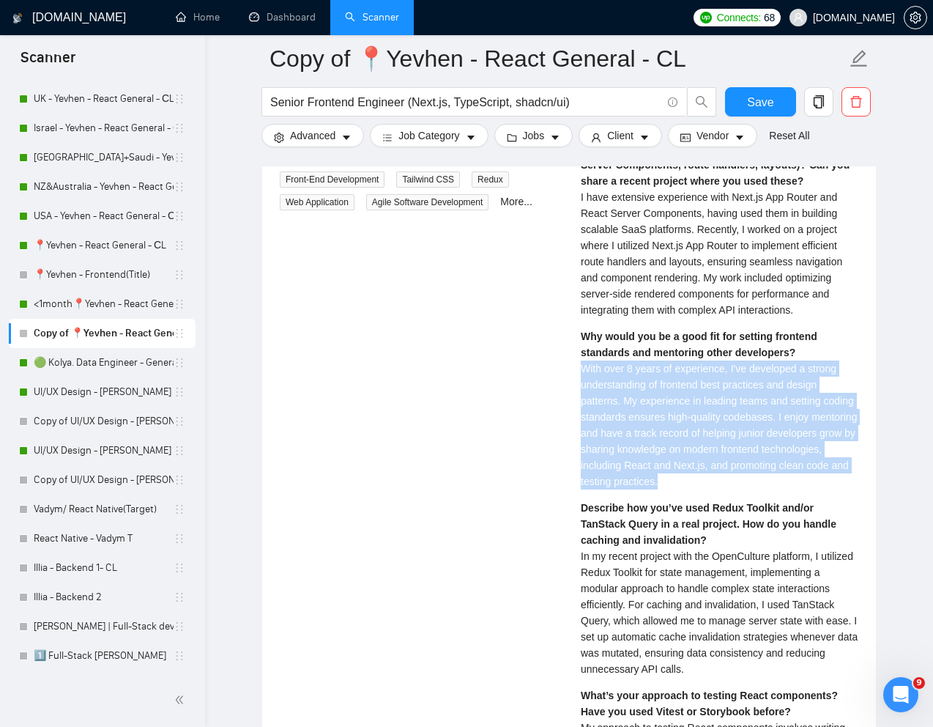
drag, startPoint x: 582, startPoint y: 395, endPoint x: 808, endPoint y: 519, distance: 257.4
click at [808, 519] on div "What’s your experience with Next.js App Router (React Server Components, route …" at bounding box center [720, 561] width 278 height 841
copy span "With over 8 years of experience, I've developed a strong understanding of front…"
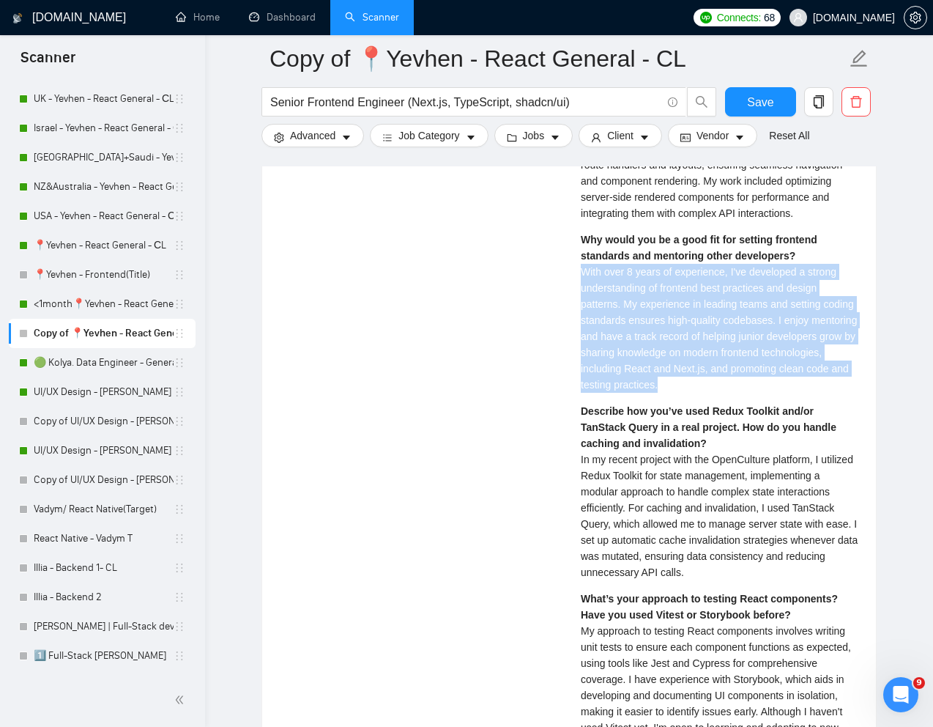
scroll to position [3239, 0]
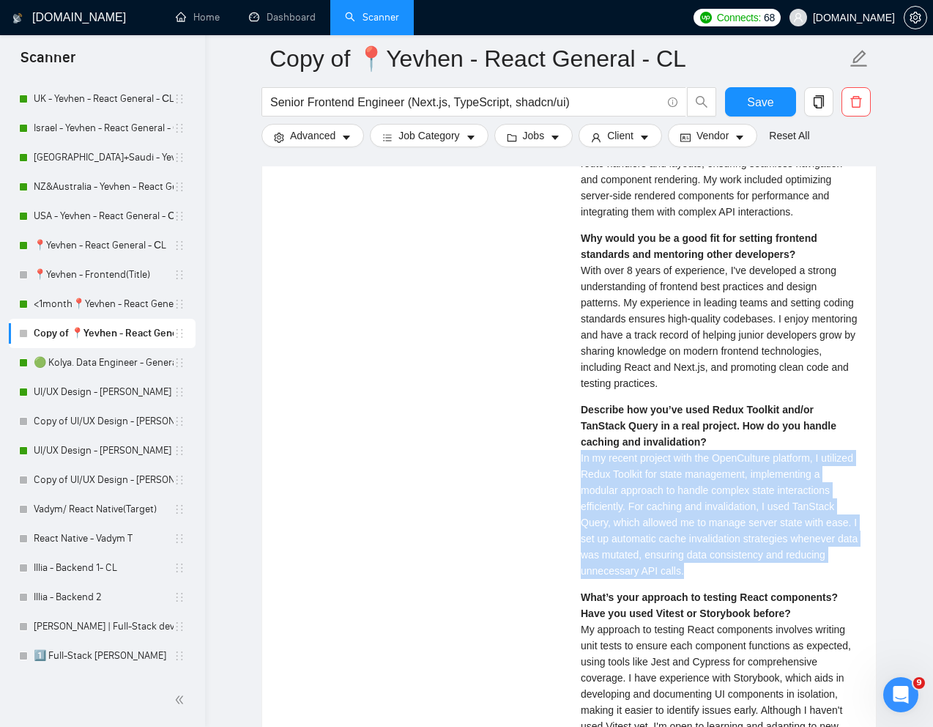
drag, startPoint x: 579, startPoint y: 484, endPoint x: 763, endPoint y: 589, distance: 211.4
click at [763, 589] on div "Yevhen S . ⚡️Boosted React Developer | ReactJS | Next.JS | Front End Developer …" at bounding box center [719, 721] width 301 height 1523
copy span "In my recent project with the OpenCulture platform, I utilized Redux Toolkit fo…"
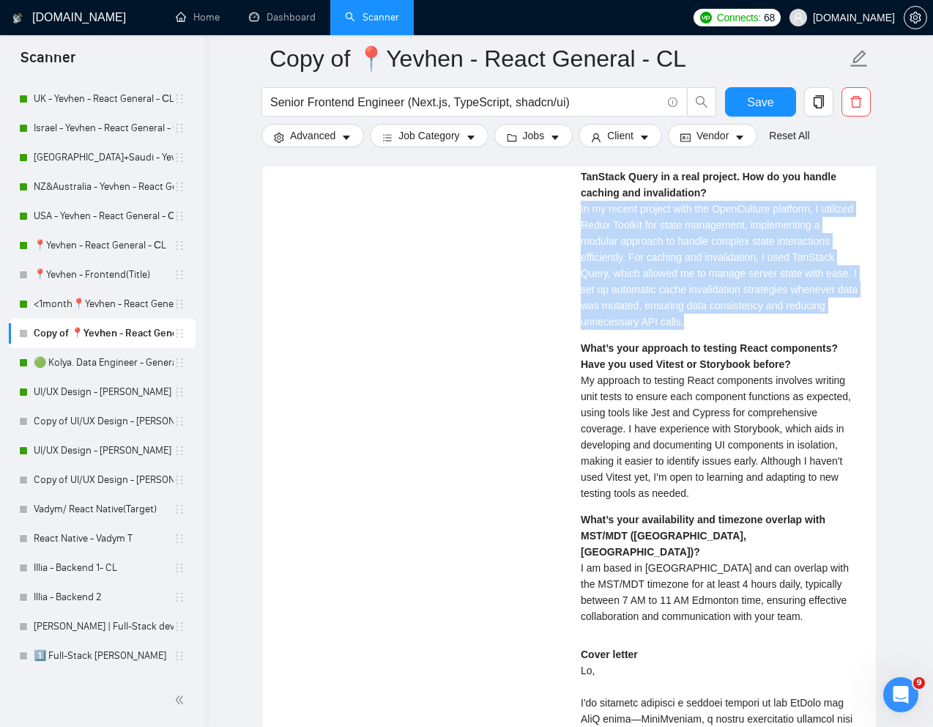
scroll to position [3491, 0]
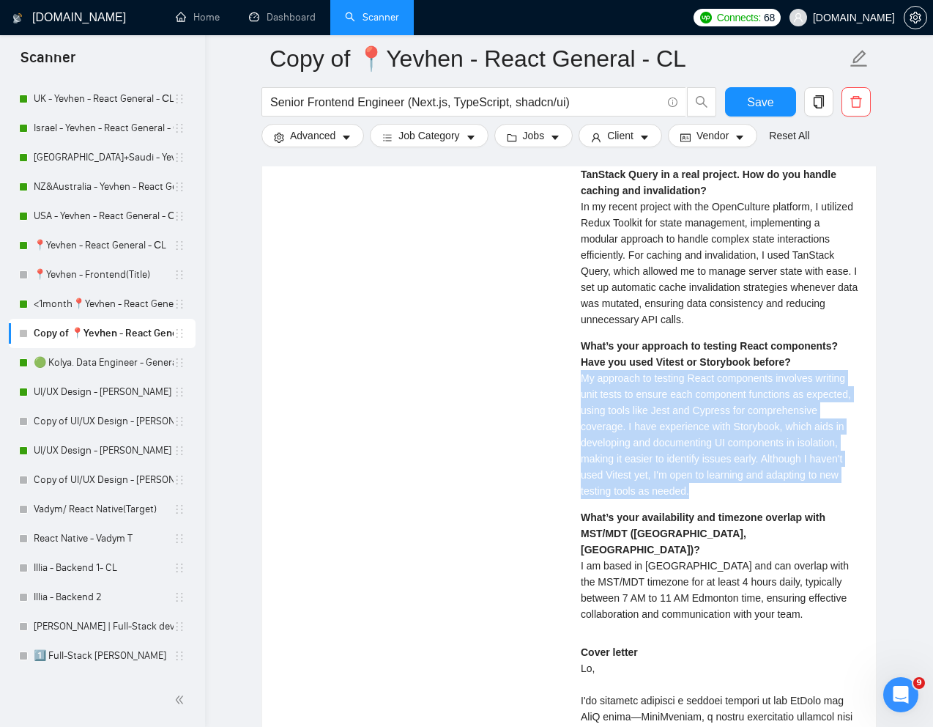
drag, startPoint x: 579, startPoint y: 405, endPoint x: 838, endPoint y: 516, distance: 281.3
click at [838, 516] on div "Yevhen S . ⚡️Boosted React Developer | ReactJS | Next.JS | Front End Developer …" at bounding box center [719, 469] width 301 height 1523
copy span "My approach to testing React components involves writing unit tests to ensure e…"
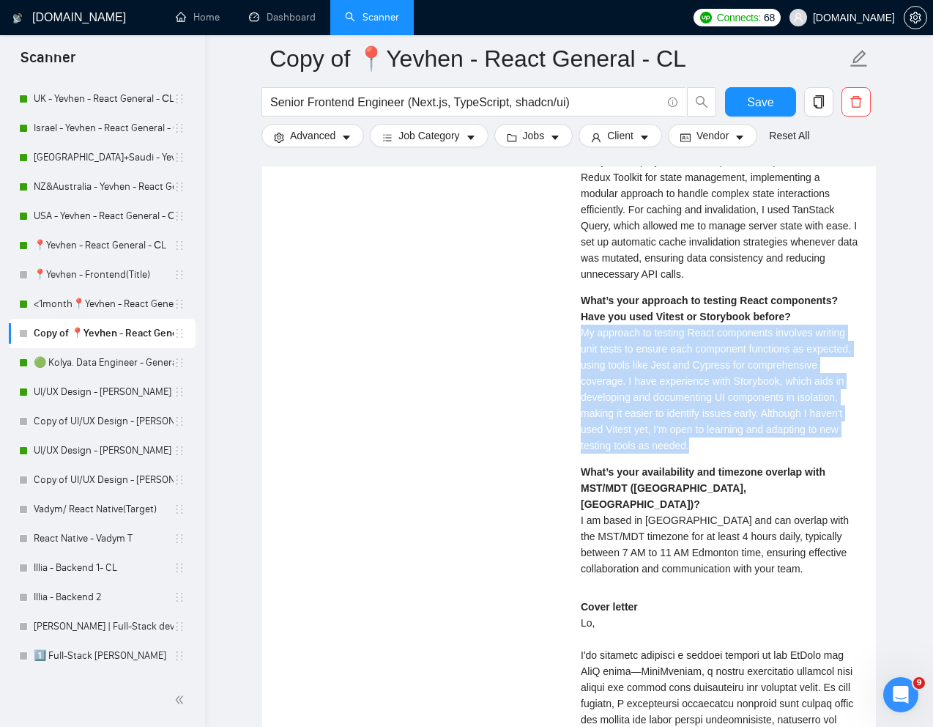
scroll to position [3539, 0]
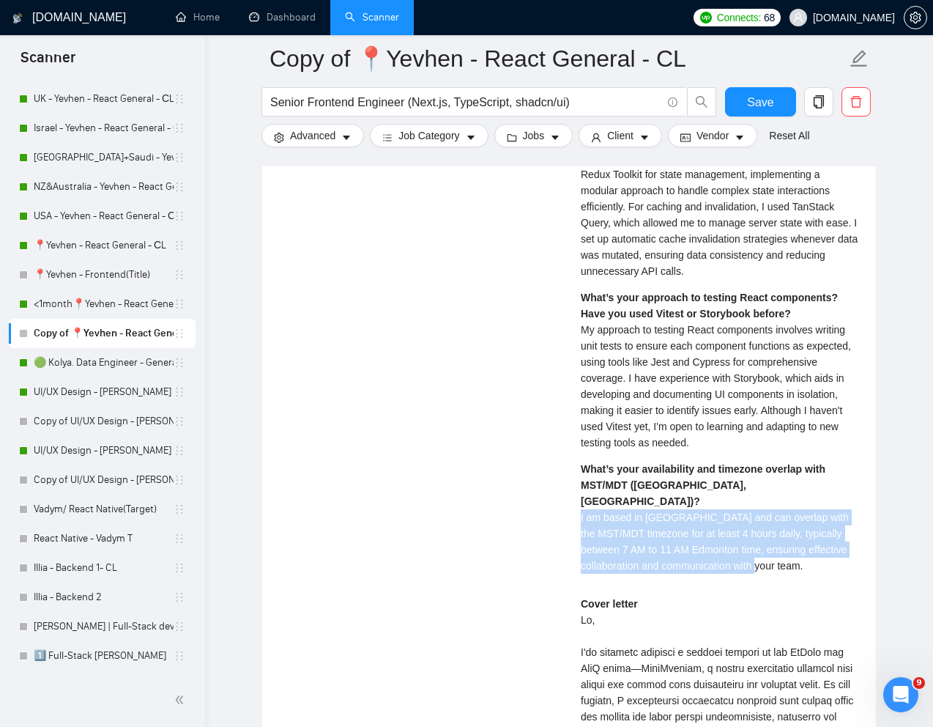
drag, startPoint x: 577, startPoint y: 522, endPoint x: 759, endPoint y: 574, distance: 189.0
click at [759, 574] on div "Yevhen S . ⚡️Boosted React Developer | ReactJS | Next.JS | Front End Developer …" at bounding box center [719, 421] width 301 height 1523
copy span "I am based in Ukraine and can overlap with the MST/MDT timezone for at least 4 …"
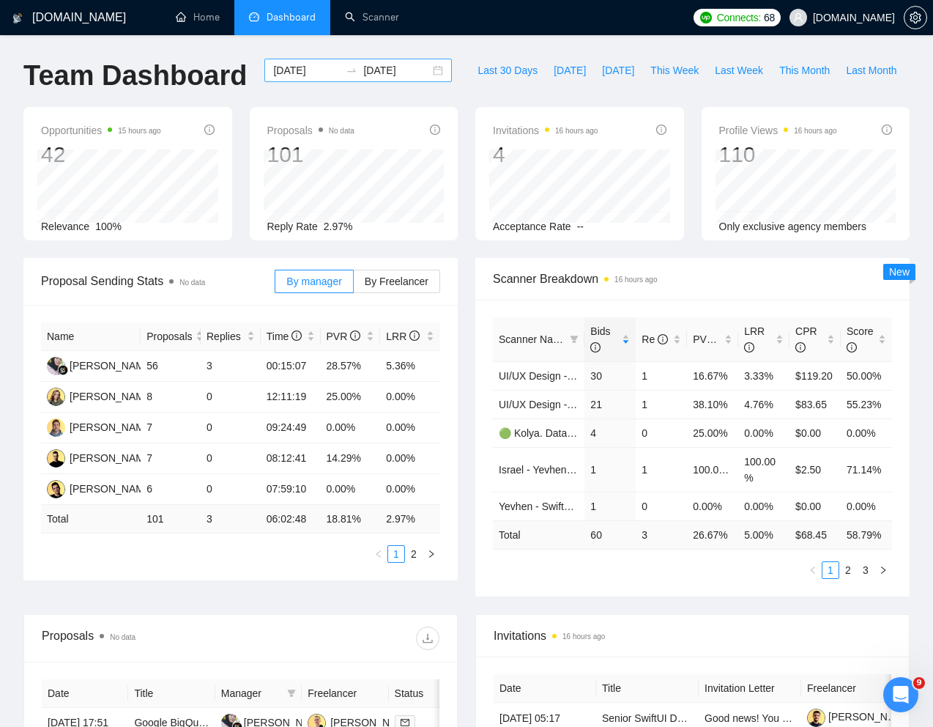
click at [299, 67] on input "[DATE]" at bounding box center [306, 70] width 67 height 16
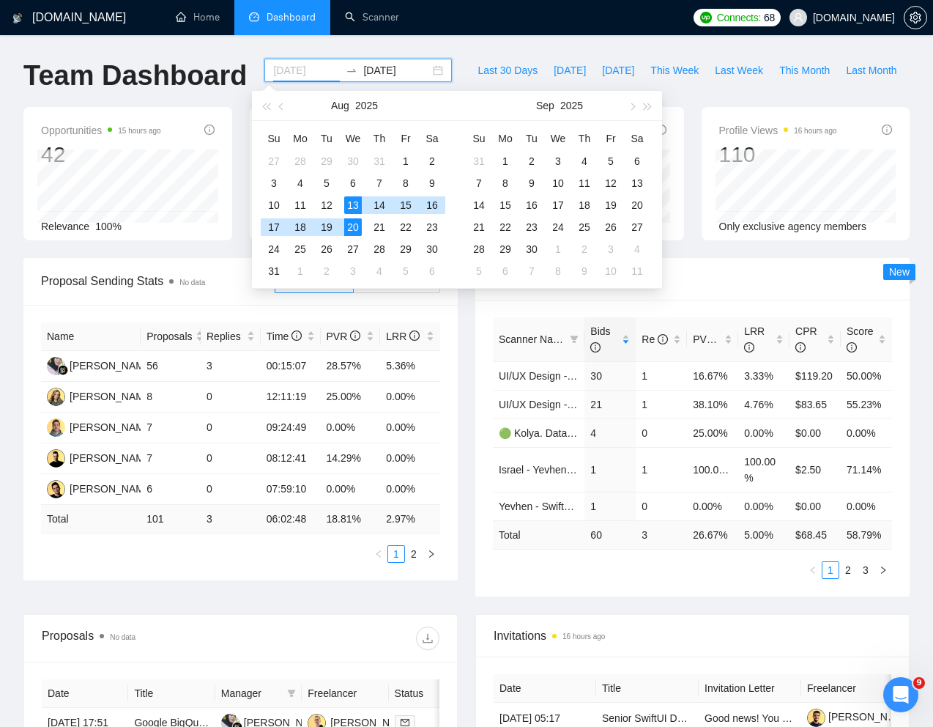
click at [355, 203] on div "13" at bounding box center [353, 205] width 18 height 18
click at [355, 224] on div "20" at bounding box center [353, 227] width 18 height 18
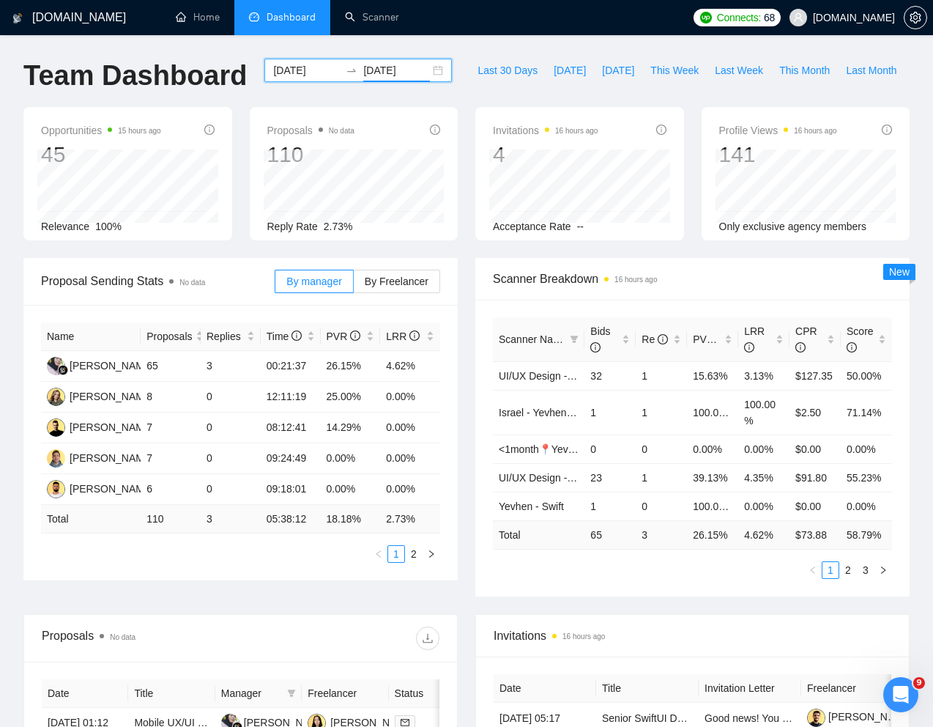
click at [599, 70] on div "Team Dashboard [DATE] [DATE] Last 30 Days [DATE] [DATE] This Week Last Week Thi…" at bounding box center [467, 83] width 904 height 48
click at [779, 78] on span "This Month" at bounding box center [804, 70] width 51 height 16
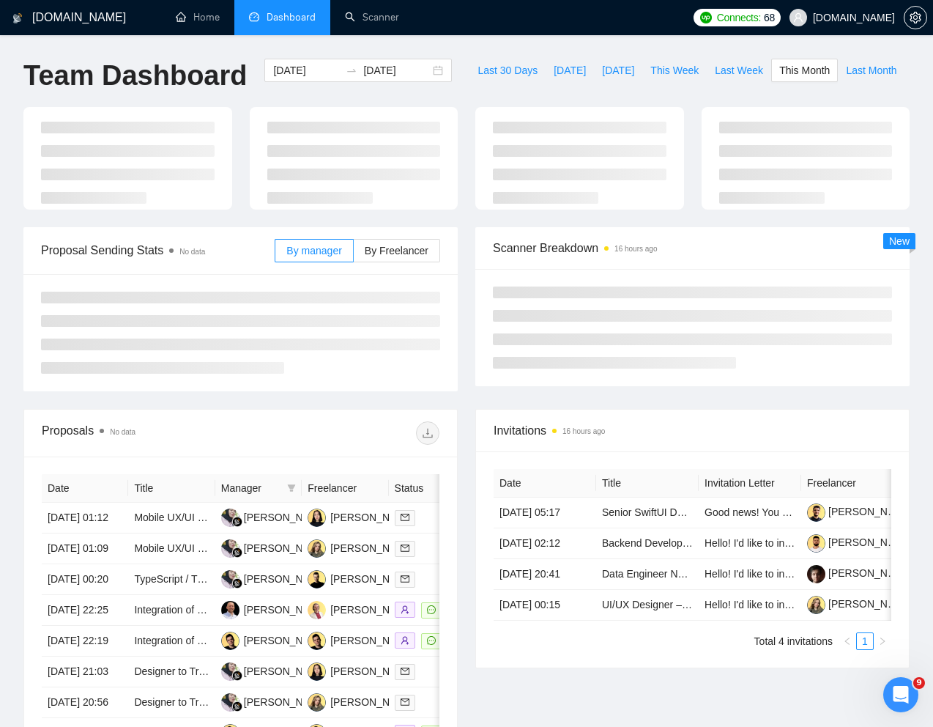
type input "[DATE]"
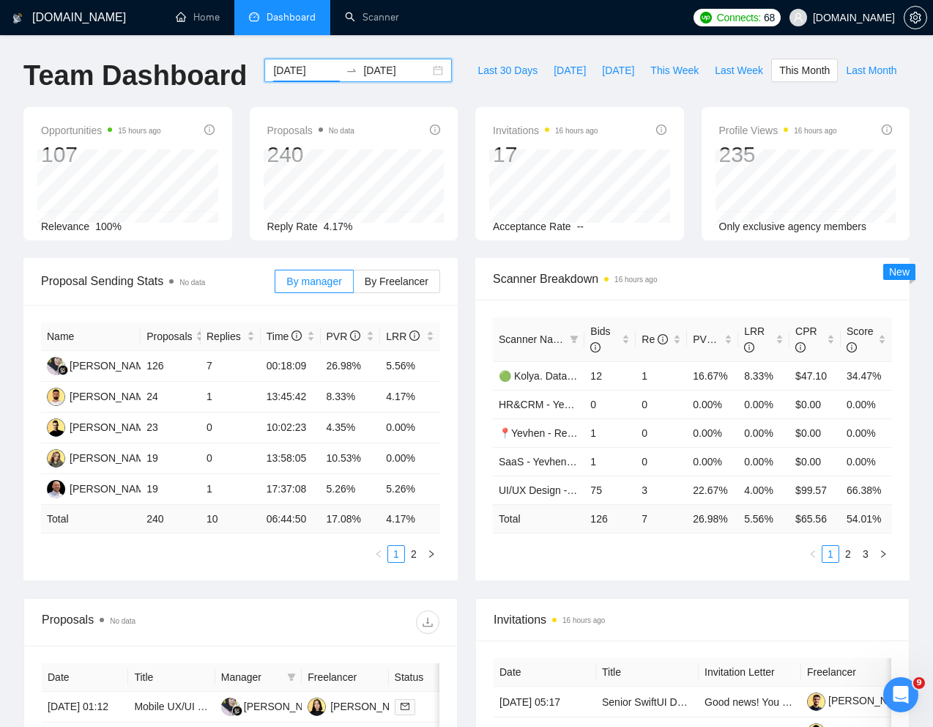
click at [308, 70] on input "[DATE]" at bounding box center [306, 70] width 67 height 16
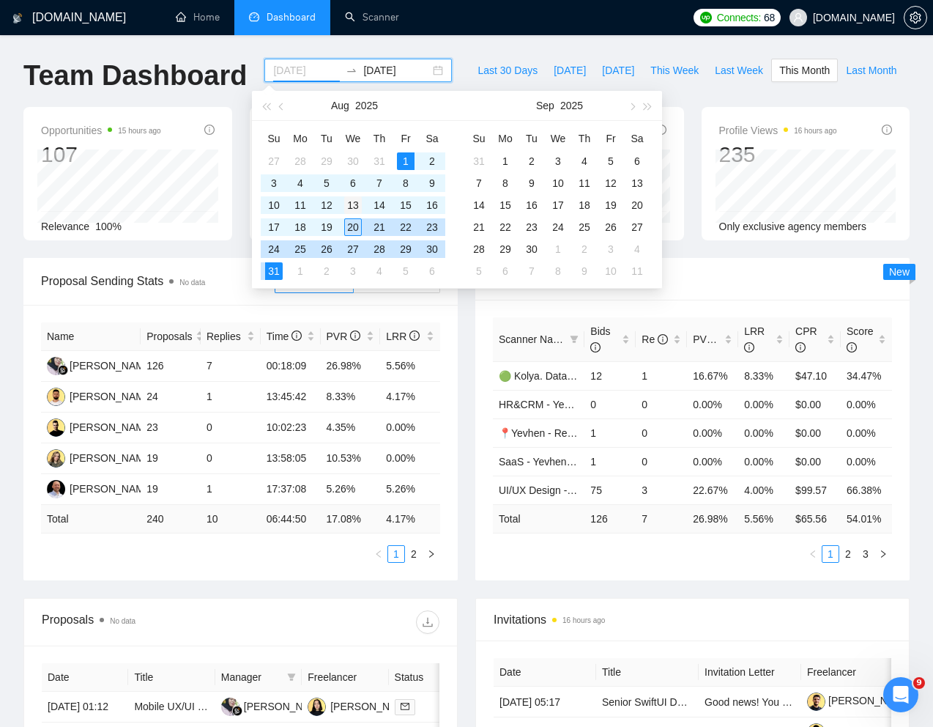
type input "[DATE]"
click at [353, 205] on div "13" at bounding box center [353, 205] width 18 height 18
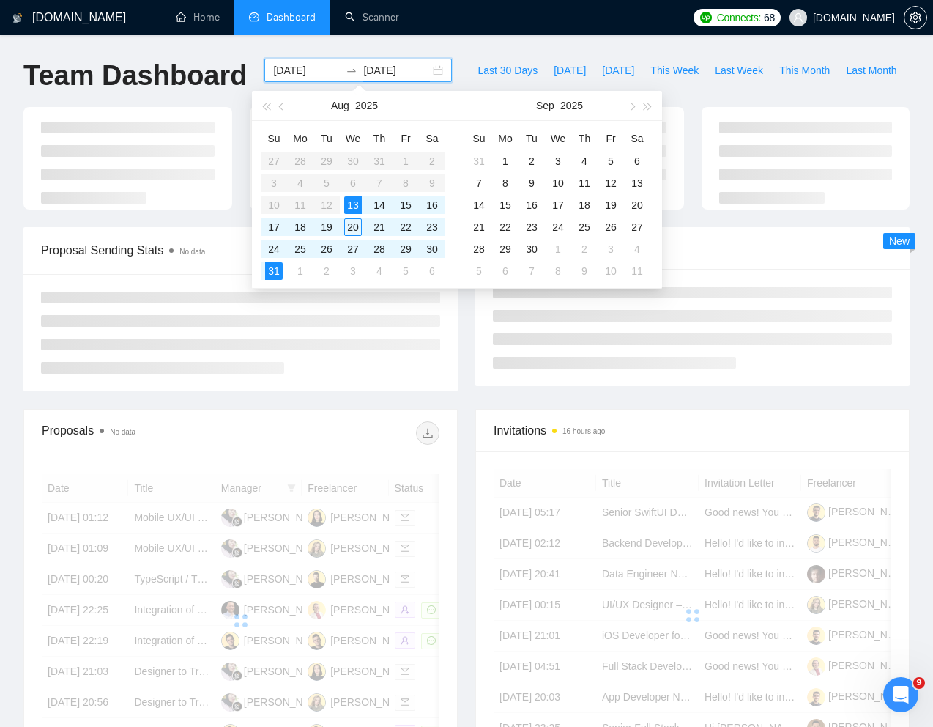
click at [386, 71] on input "[DATE]" at bounding box center [396, 70] width 67 height 16
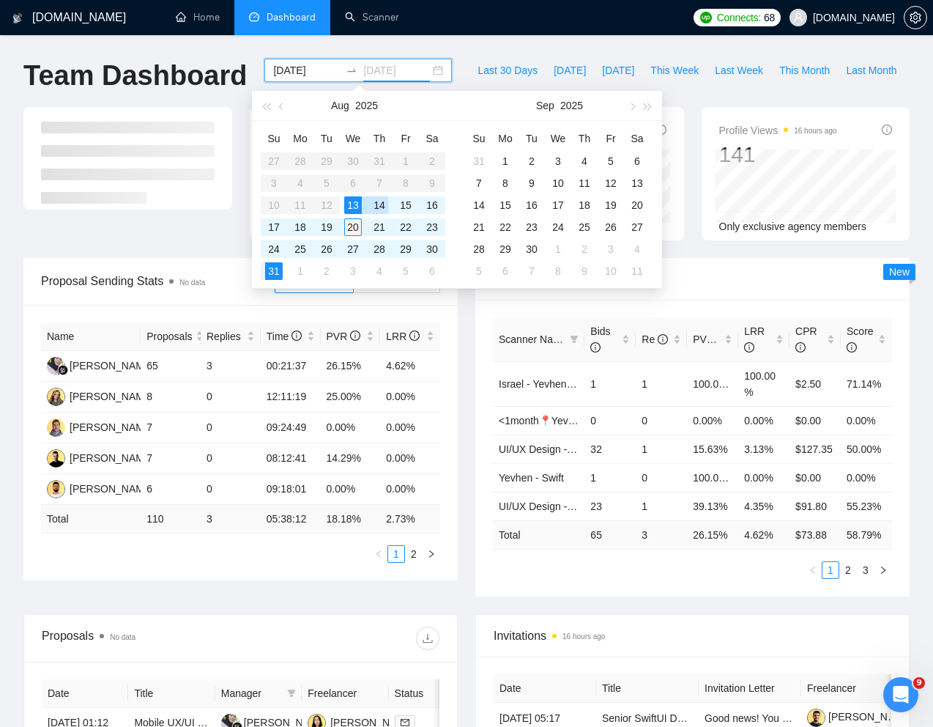
type input "[DATE]"
click at [355, 221] on div "20" at bounding box center [353, 227] width 18 height 18
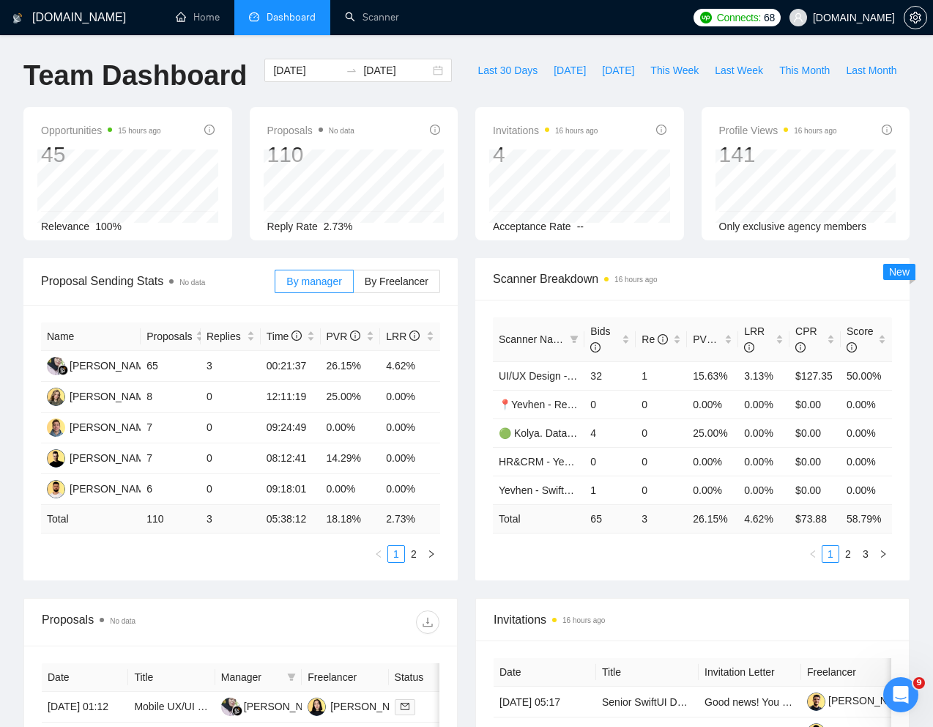
click at [228, 563] on ul "1 2" at bounding box center [240, 554] width 399 height 18
